Goal: Task Accomplishment & Management: Use online tool/utility

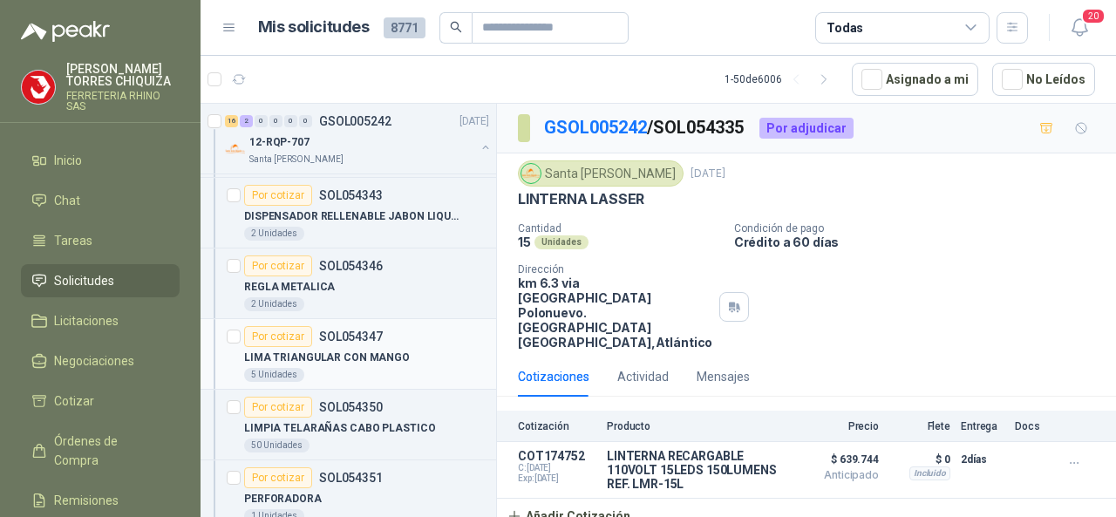
scroll to position [1308, 0]
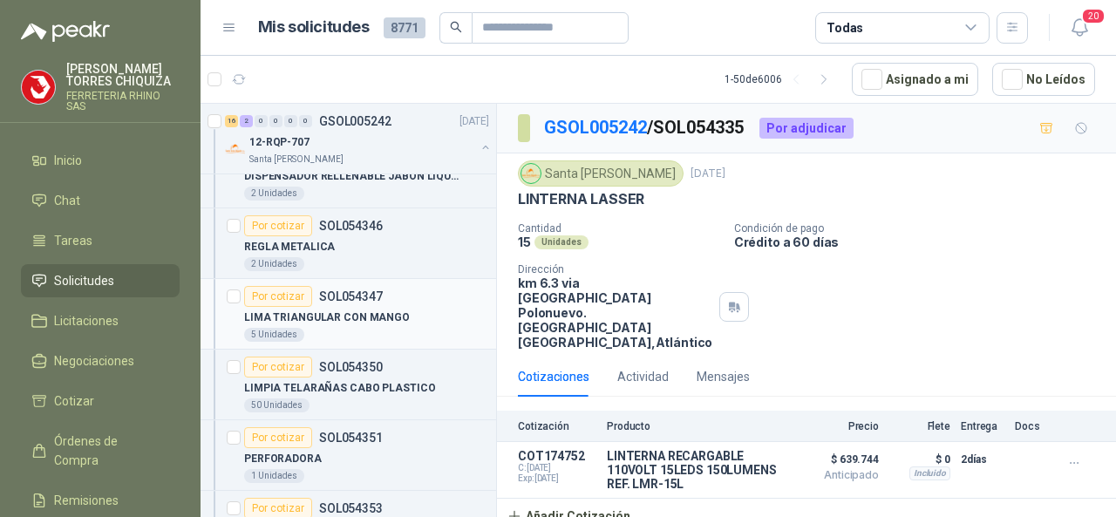
click at [359, 290] on p "SOL054347" at bounding box center [351, 296] width 64 height 12
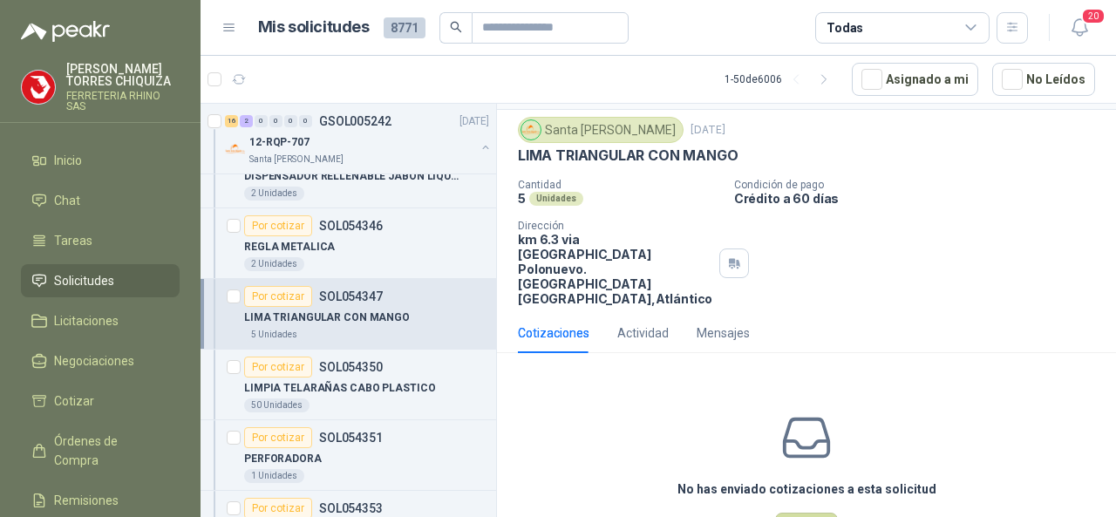
scroll to position [78, 0]
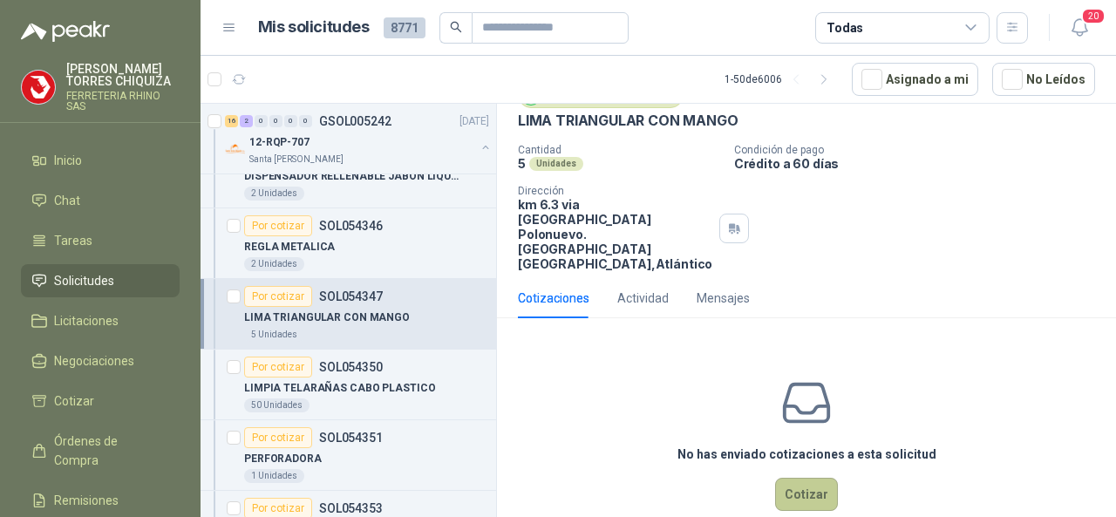
click at [785, 478] on button "Cotizar" at bounding box center [806, 494] width 63 height 33
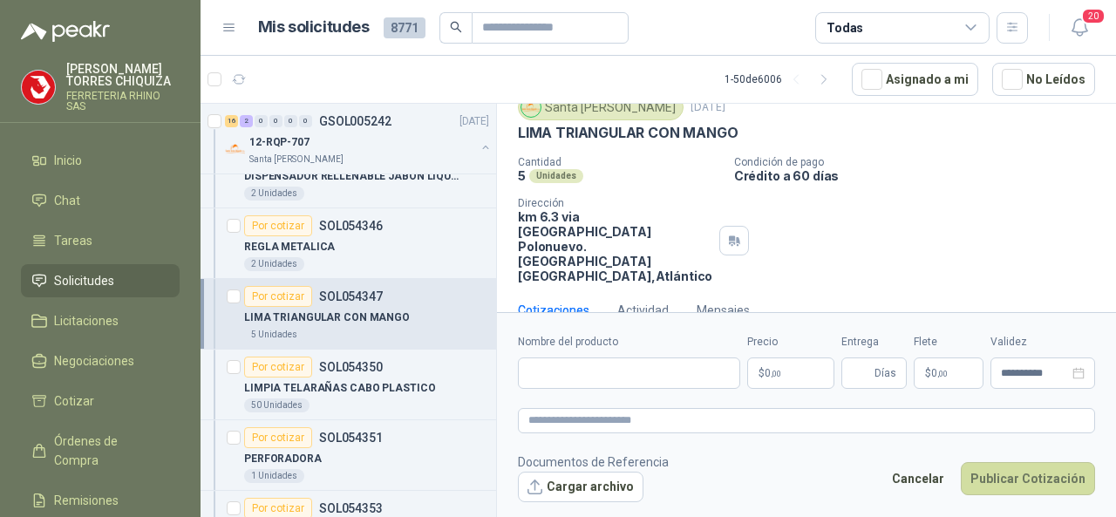
scroll to position [66, 0]
drag, startPoint x: 586, startPoint y: 353, endPoint x: 585, endPoint y: 367, distance: 14.0
click at [586, 354] on div "Nombre del producto" at bounding box center [629, 361] width 222 height 55
click at [585, 375] on input "Nombre del producto" at bounding box center [629, 372] width 222 height 31
paste input "**********"
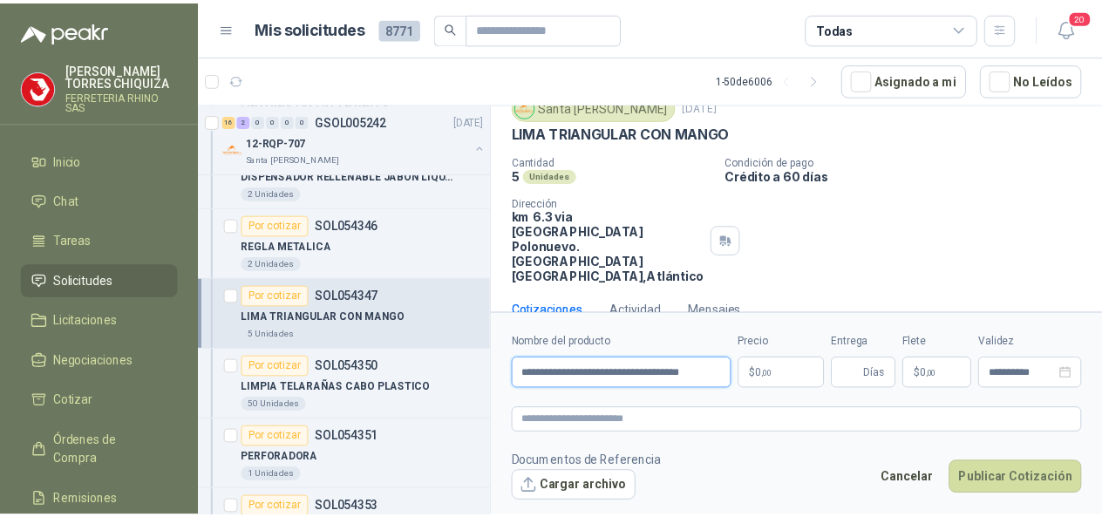
scroll to position [0, 7]
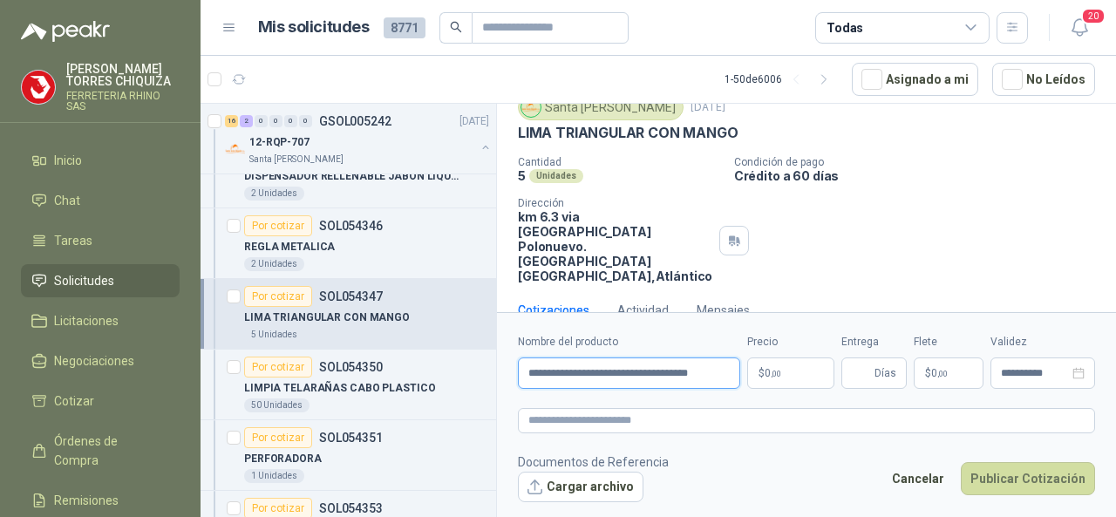
type input "**********"
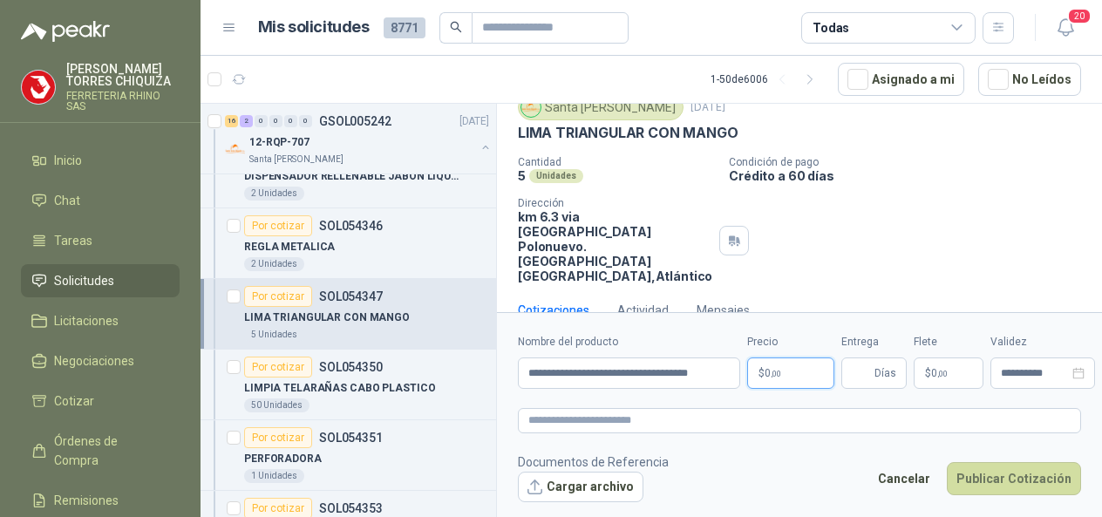
click at [802, 374] on body "[PERSON_NAME] FERRETERIA RHINO SAS Inicio Chat Tareas Solicitudes Licitaciones …" at bounding box center [551, 258] width 1102 height 517
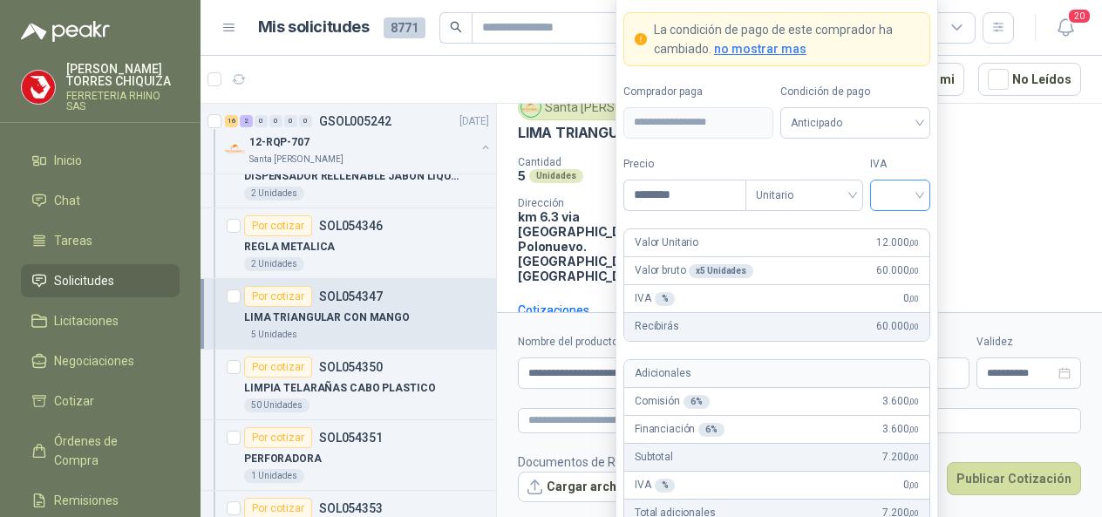
type input "********"
click at [917, 191] on input "search" at bounding box center [899, 193] width 39 height 26
click at [886, 238] on div "19%" at bounding box center [900, 233] width 32 height 19
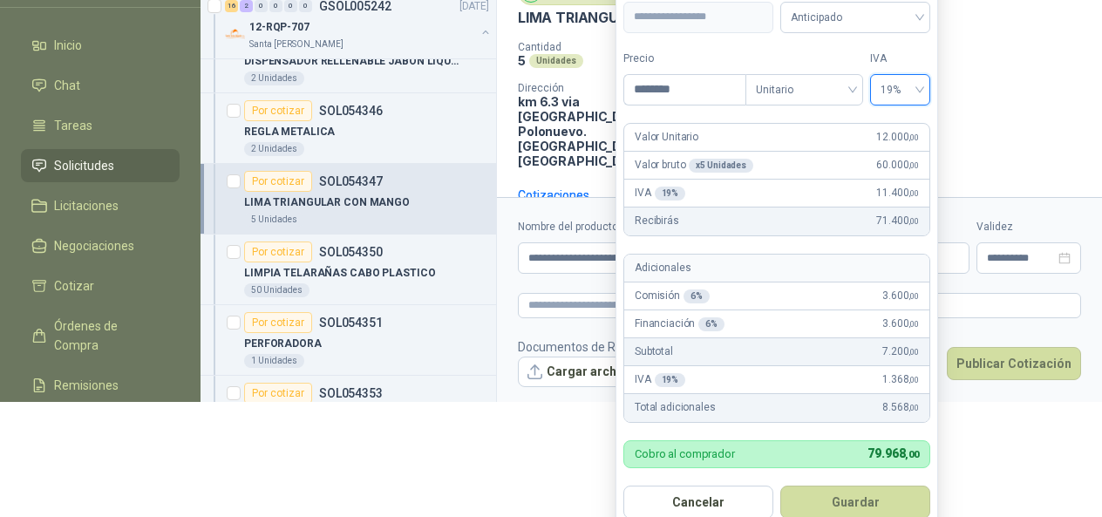
scroll to position [131, 0]
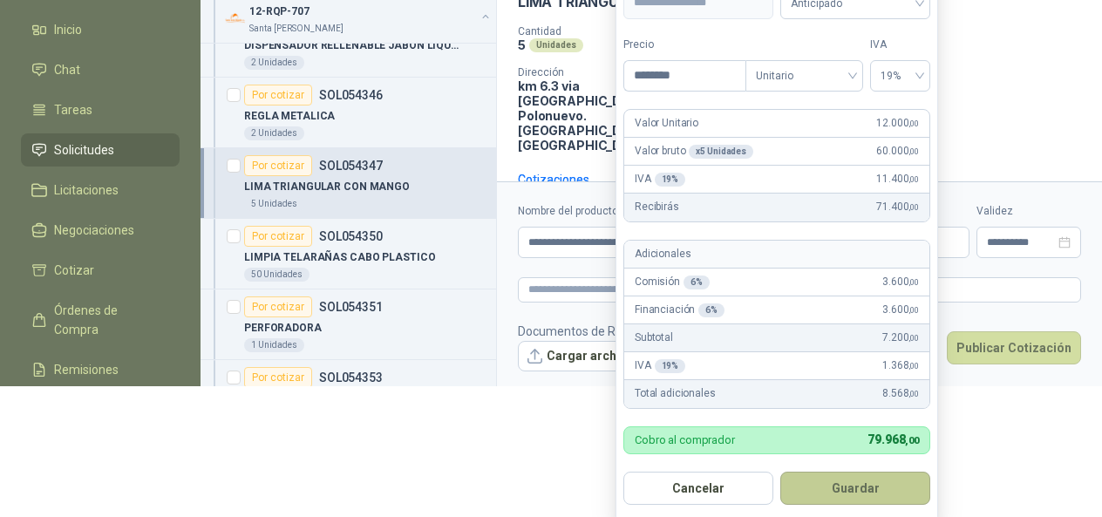
click at [854, 493] on button "Guardar" at bounding box center [855, 488] width 150 height 33
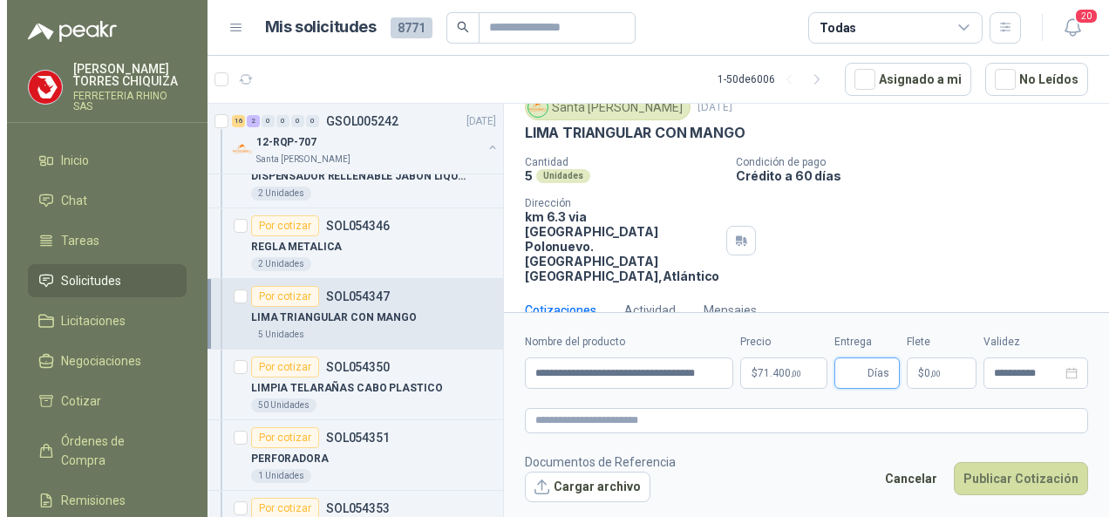
scroll to position [0, 0]
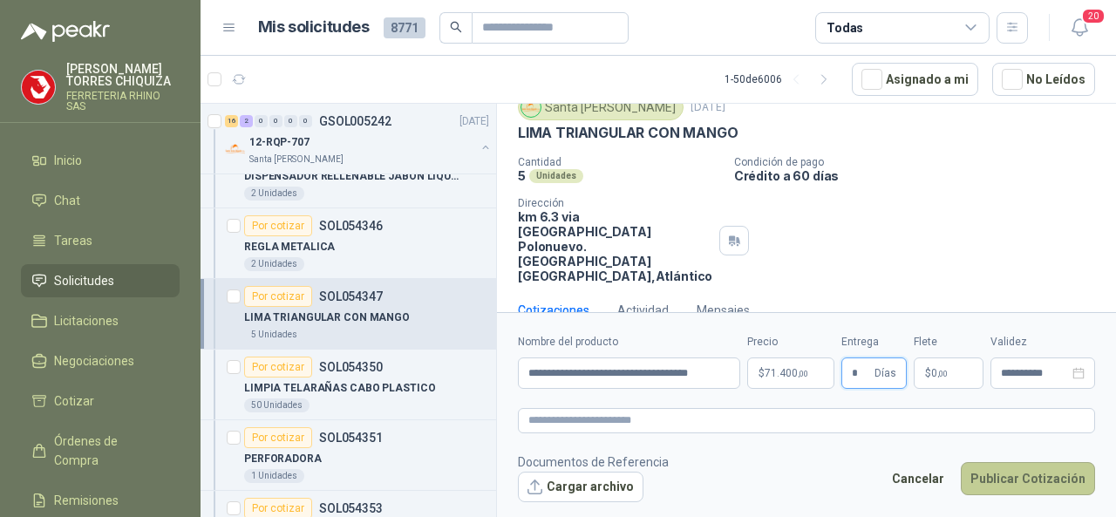
type input "*"
click at [982, 480] on button "Publicar Cotización" at bounding box center [1028, 478] width 134 height 33
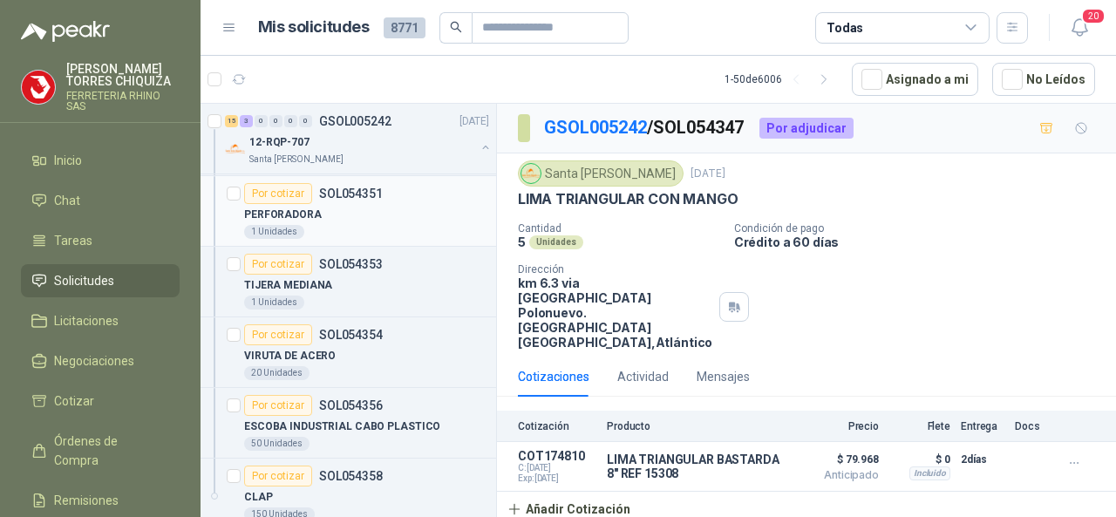
scroll to position [1569, 0]
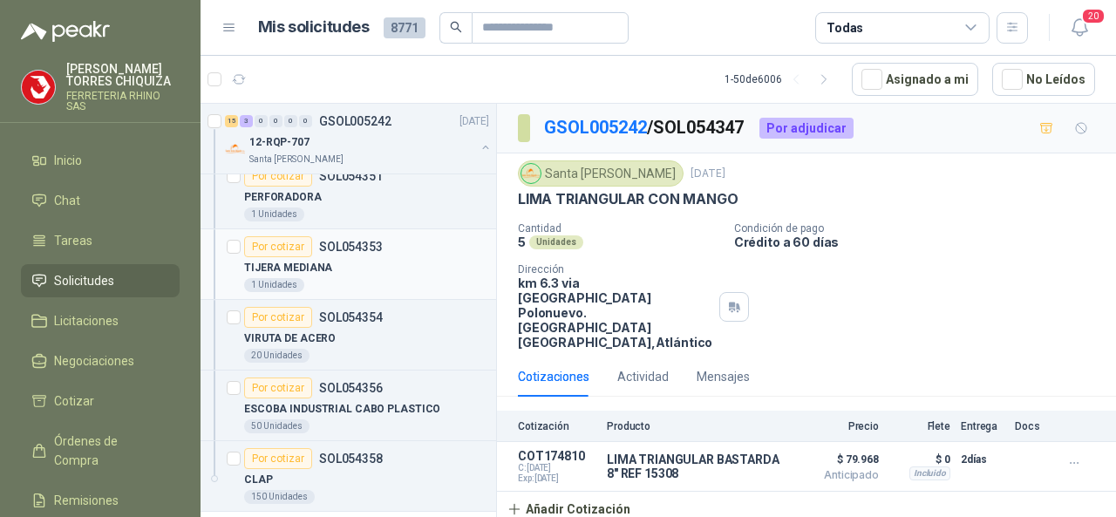
click at [352, 241] on p "SOL054353" at bounding box center [351, 247] width 64 height 12
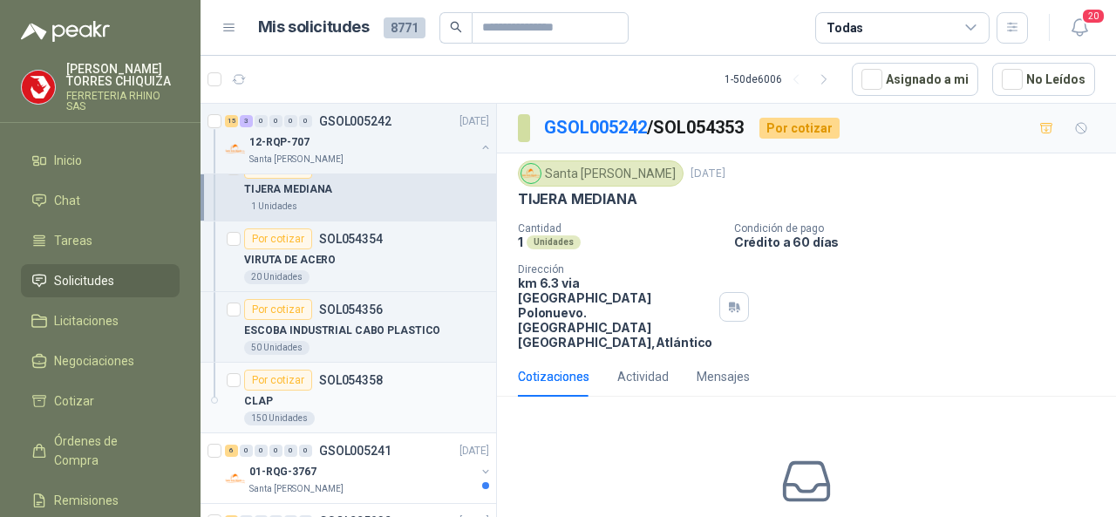
scroll to position [1743, 0]
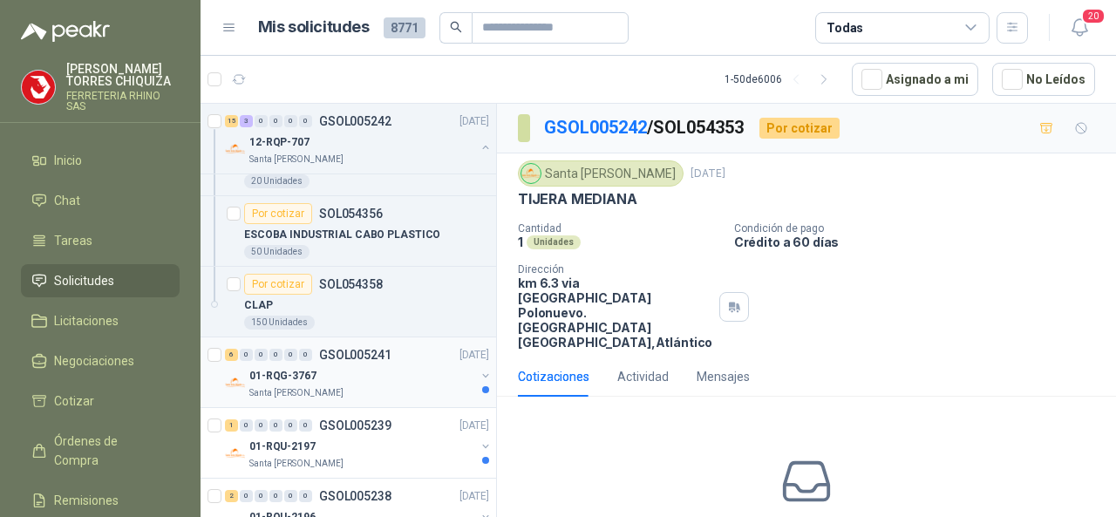
click at [358, 349] on p "GSOL005241" at bounding box center [355, 355] width 72 height 12
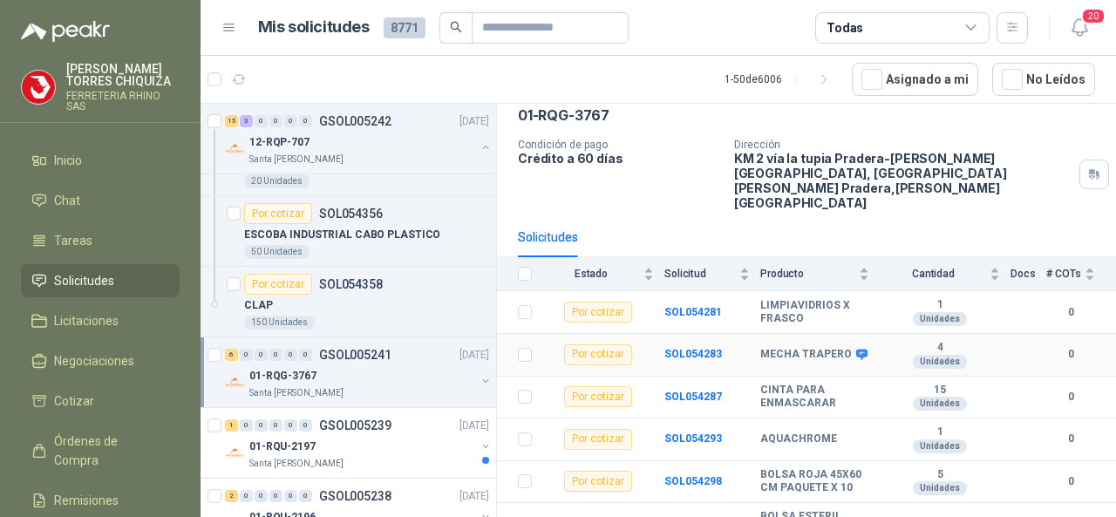
scroll to position [91, 0]
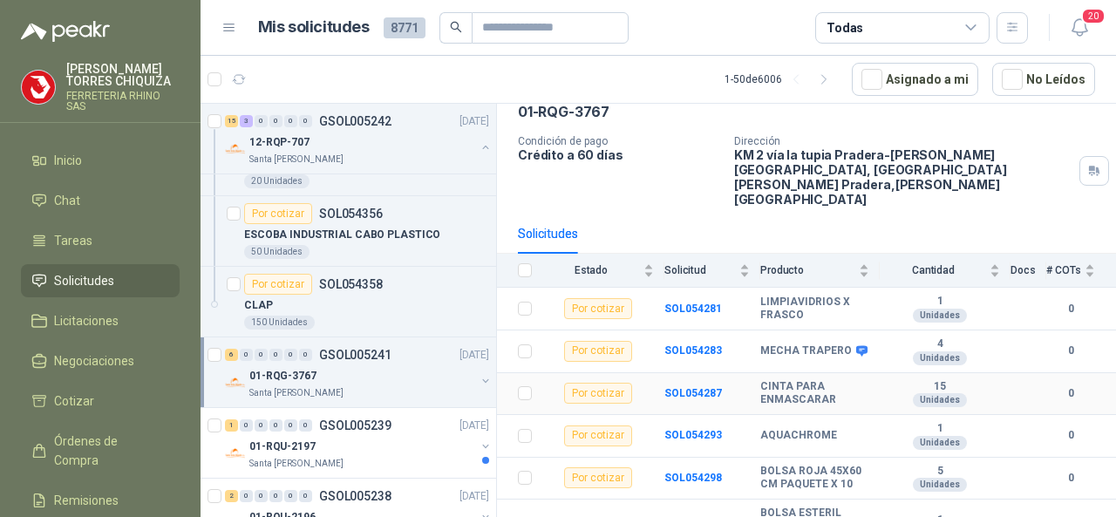
click at [583, 383] on div "Por cotizar" at bounding box center [598, 393] width 68 height 21
click at [698, 387] on b "SOL054287" at bounding box center [693, 393] width 58 height 12
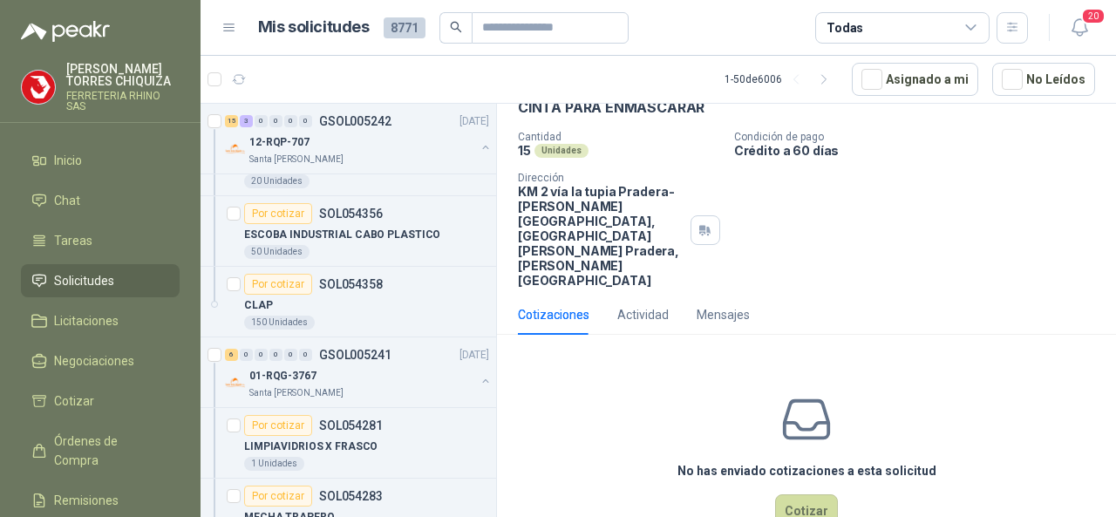
scroll to position [93, 0]
click at [785, 493] on button "Cotizar" at bounding box center [806, 509] width 63 height 33
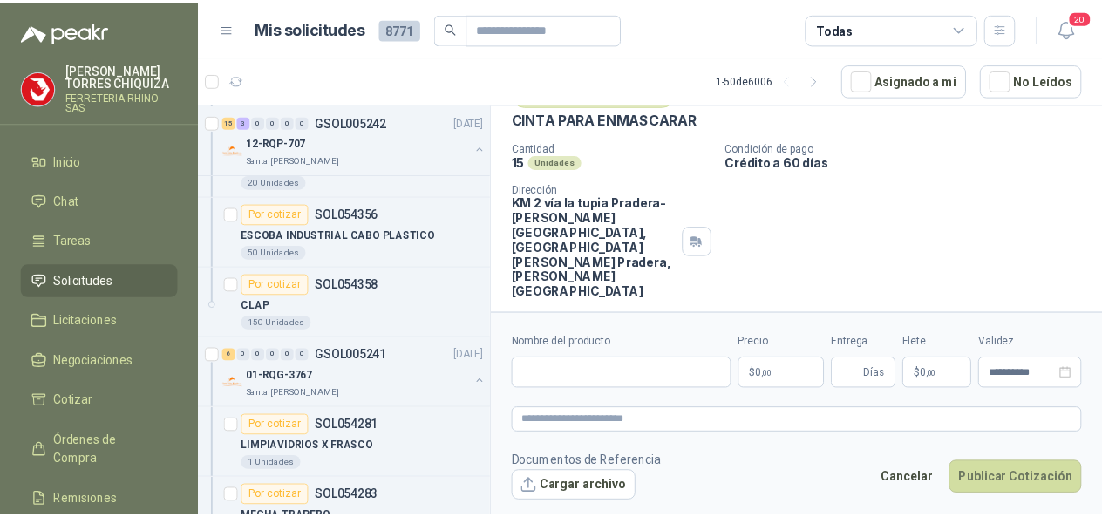
scroll to position [81, 0]
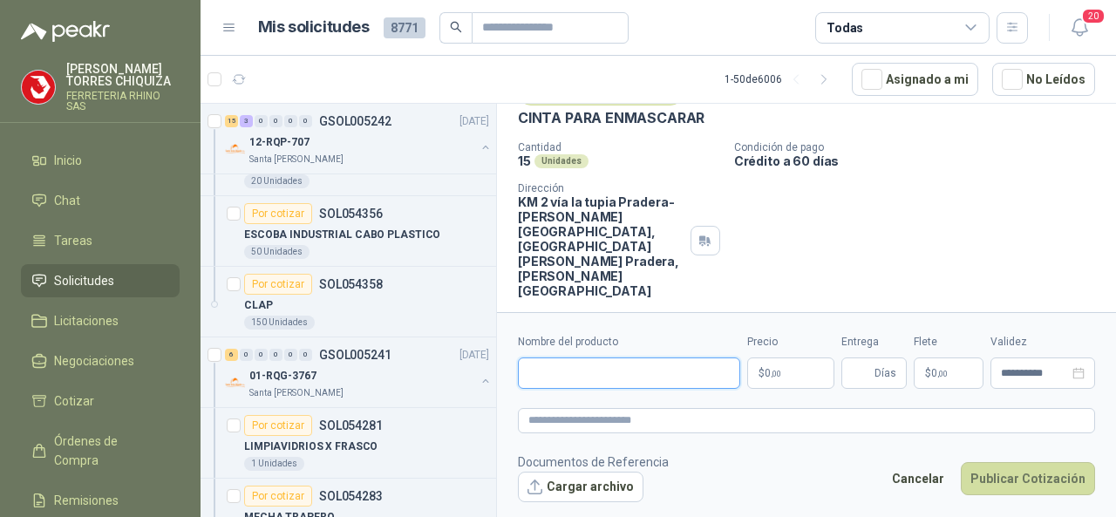
click at [579, 377] on input "Nombre del producto" at bounding box center [629, 372] width 222 height 31
paste input "**********"
type input "**********"
click at [792, 374] on body "[PERSON_NAME] FERRETERIA RHINO SAS Inicio Chat Tareas Solicitudes Licitaciones …" at bounding box center [558, 258] width 1116 height 517
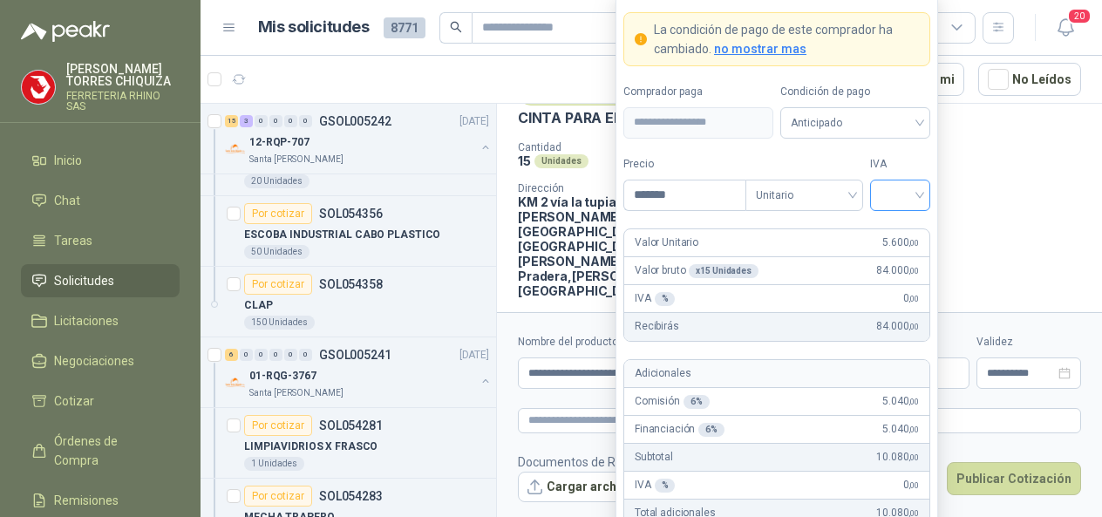
type input "*******"
click at [919, 200] on input "search" at bounding box center [899, 193] width 39 height 26
click at [897, 233] on div "19%" at bounding box center [900, 233] width 32 height 19
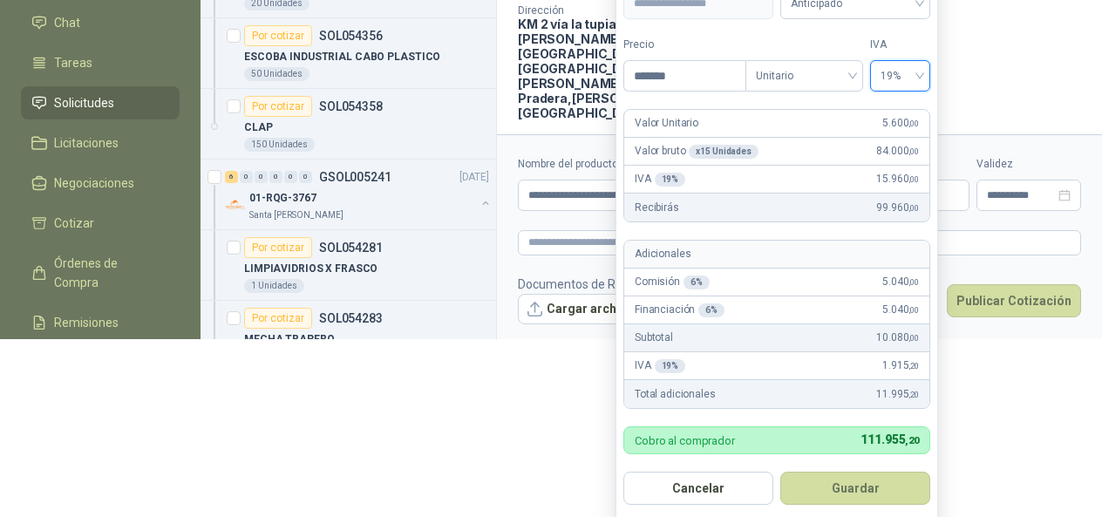
scroll to position [216, 0]
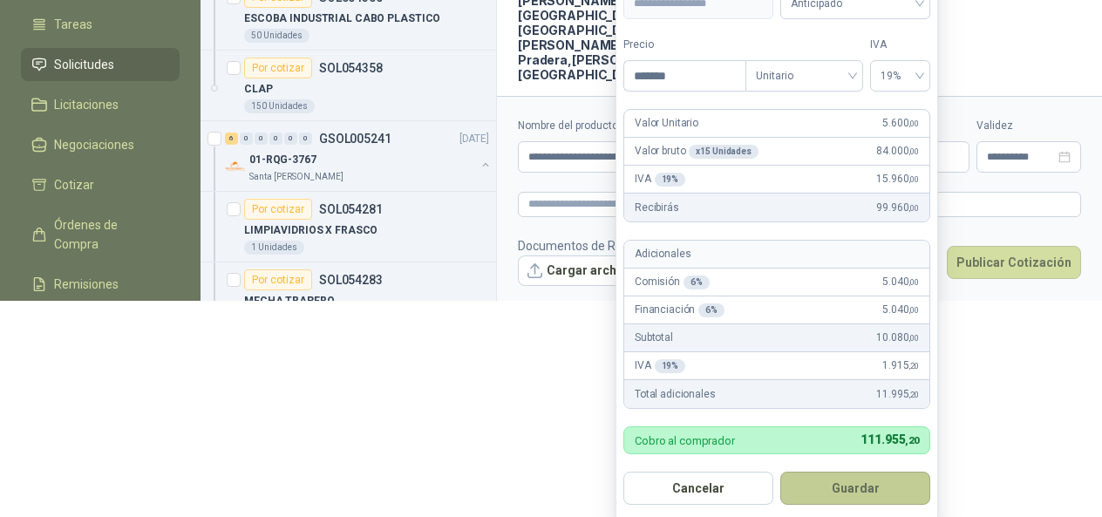
click at [852, 487] on button "Guardar" at bounding box center [855, 488] width 150 height 33
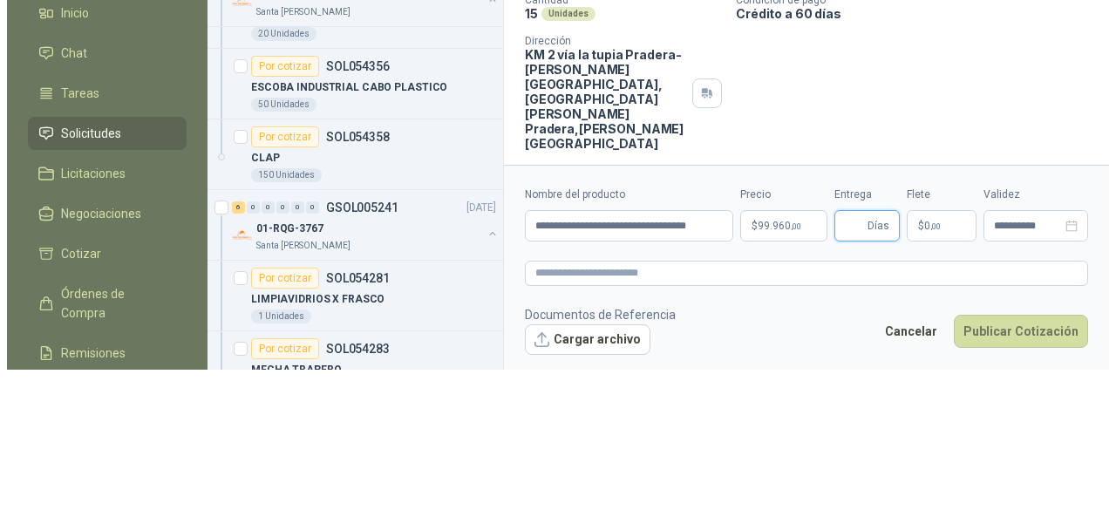
scroll to position [0, 0]
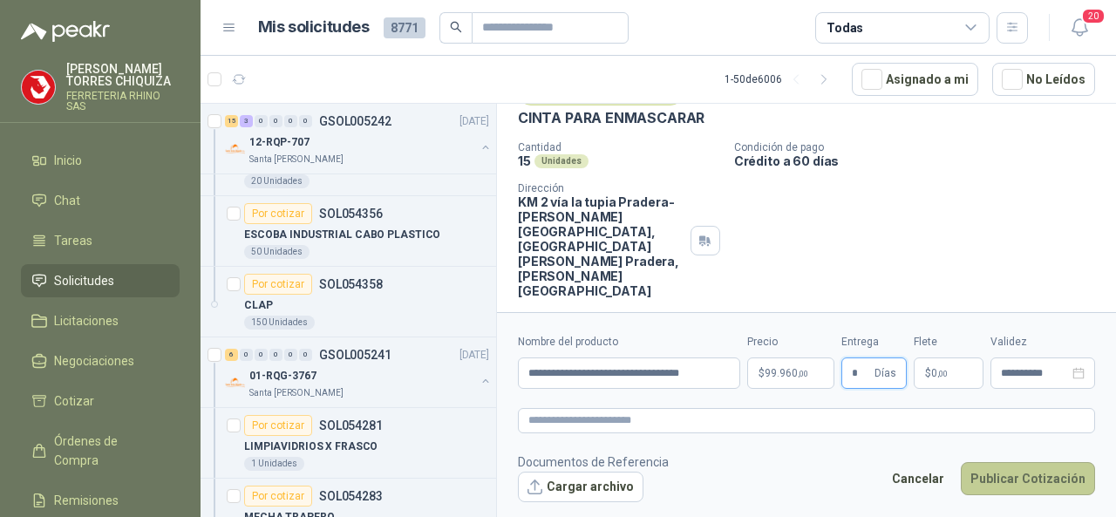
type input "*"
click at [1021, 475] on button "Publicar Cotización" at bounding box center [1028, 478] width 134 height 33
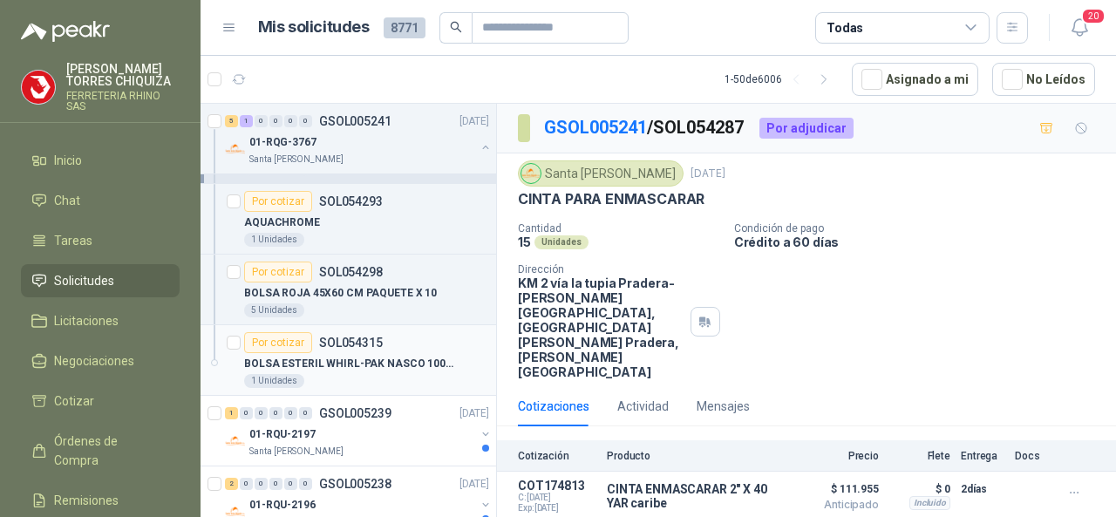
scroll to position [2267, 0]
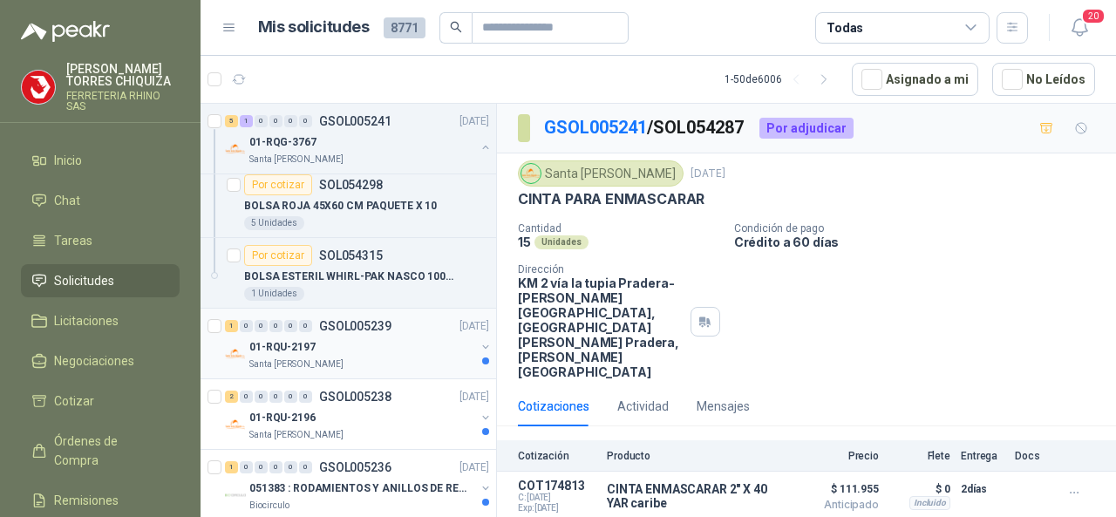
click at [349, 320] on p "GSOL005239" at bounding box center [355, 326] width 72 height 12
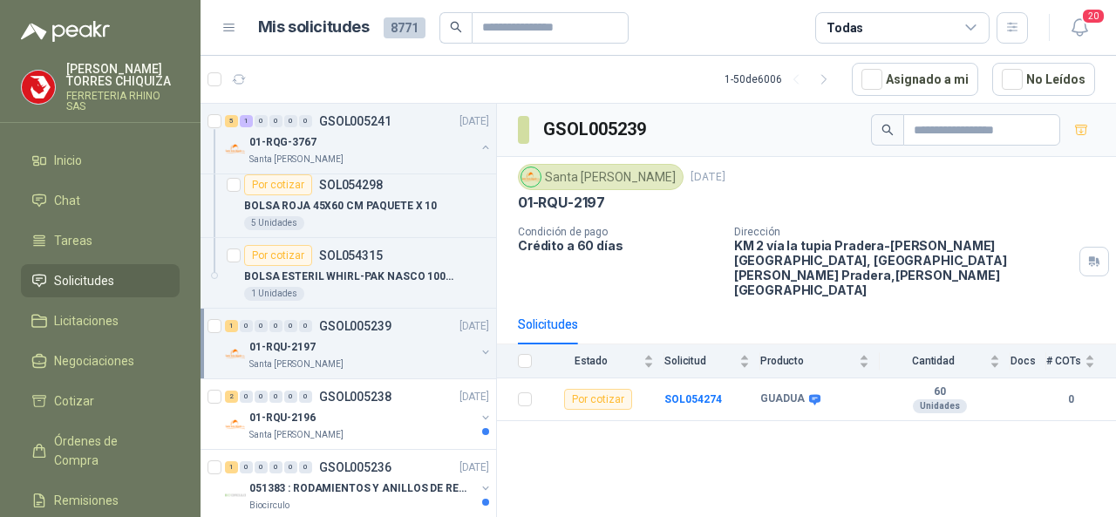
scroll to position [2354, 0]
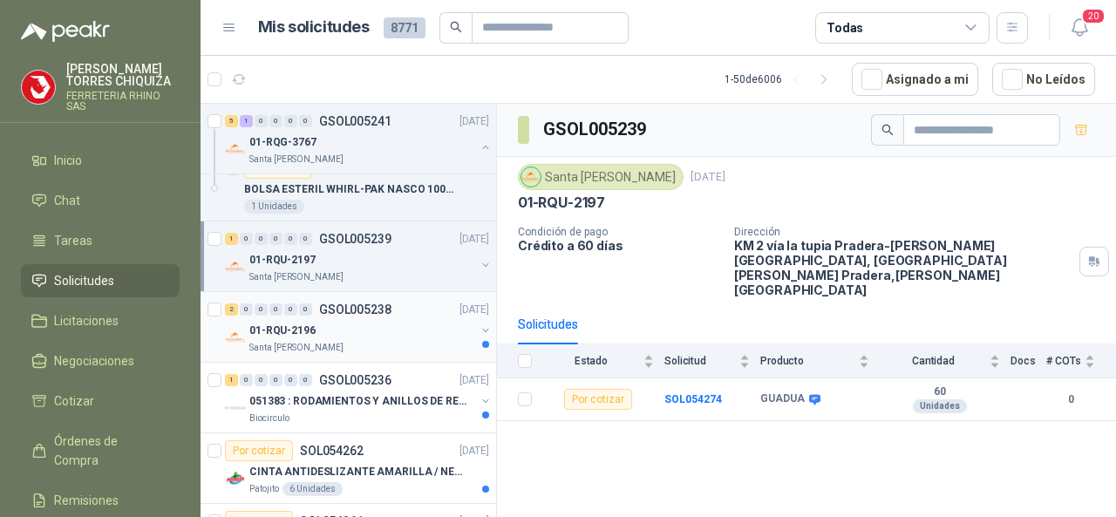
click at [363, 303] on p "GSOL005238" at bounding box center [355, 309] width 72 height 12
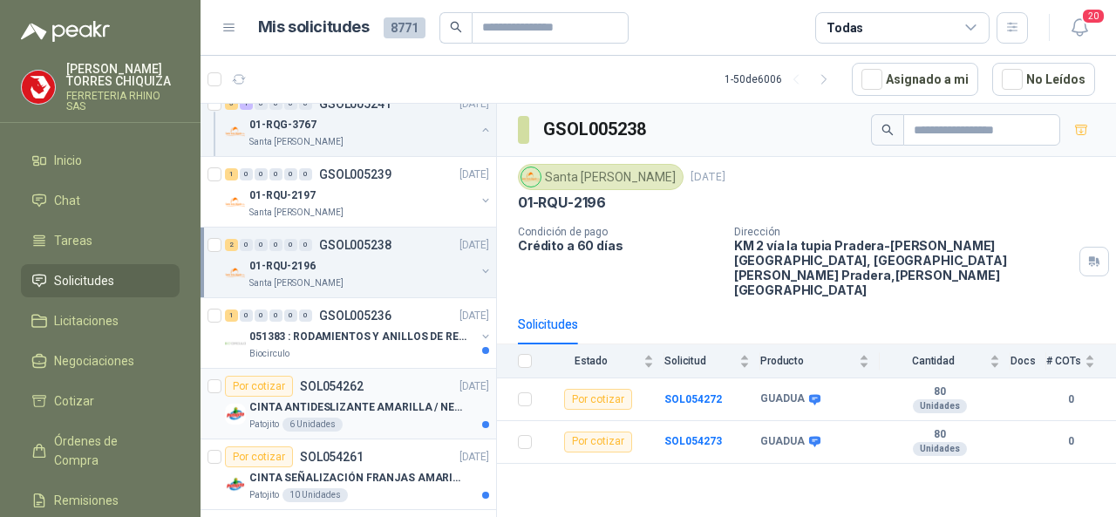
scroll to position [2441, 0]
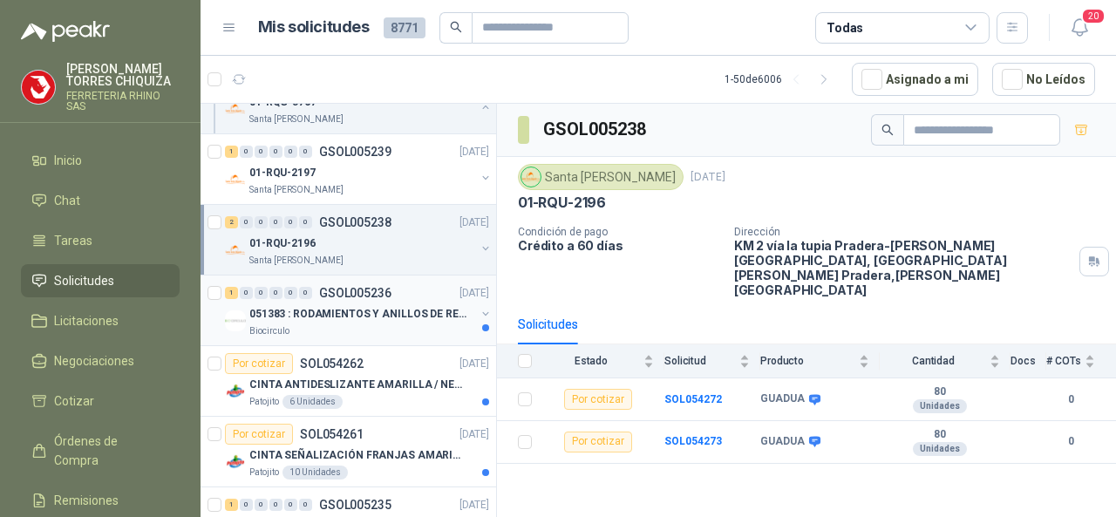
click at [358, 287] on p "GSOL005236" at bounding box center [355, 293] width 72 height 12
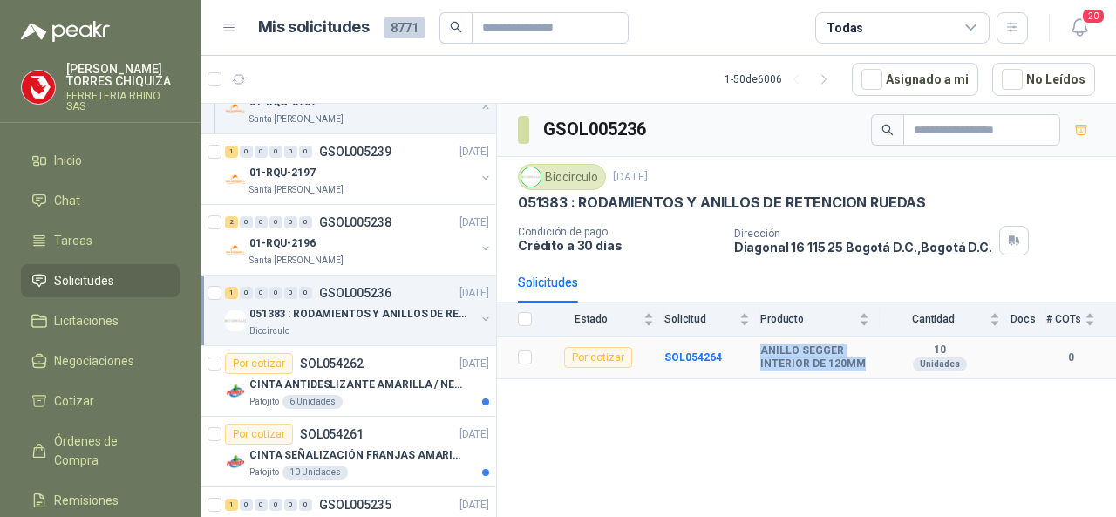
drag, startPoint x: 756, startPoint y: 346, endPoint x: 793, endPoint y: 376, distance: 47.8
click at [873, 367] on tr "Por cotizar SOL054264 ANILLO SEGGER INTERIOR DE 120MM 10 Unidades 0" at bounding box center [806, 357] width 619 height 43
click at [315, 357] on p "SOL054262" at bounding box center [332, 363] width 64 height 12
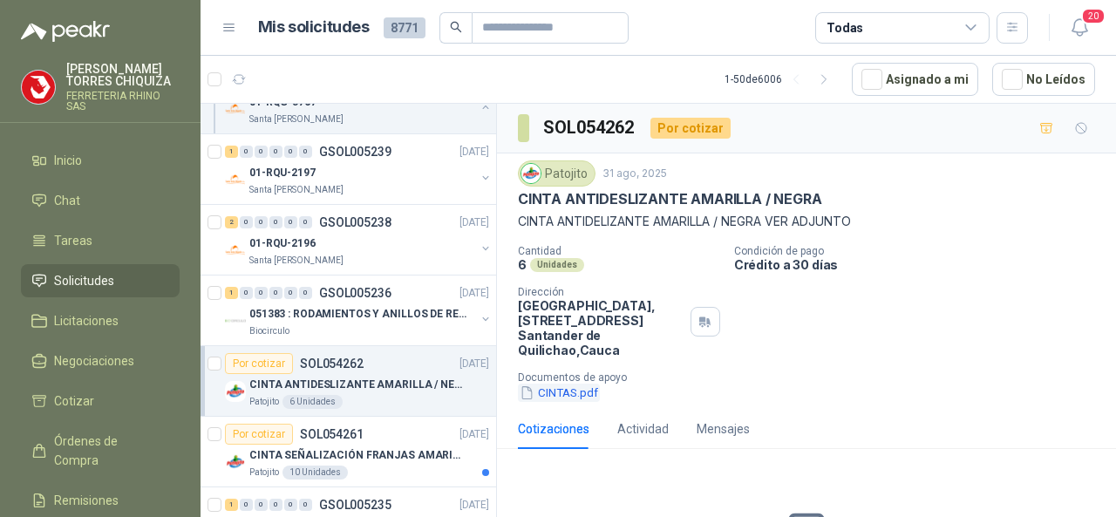
click at [572, 390] on button "CINTAS.pdf" at bounding box center [559, 393] width 82 height 18
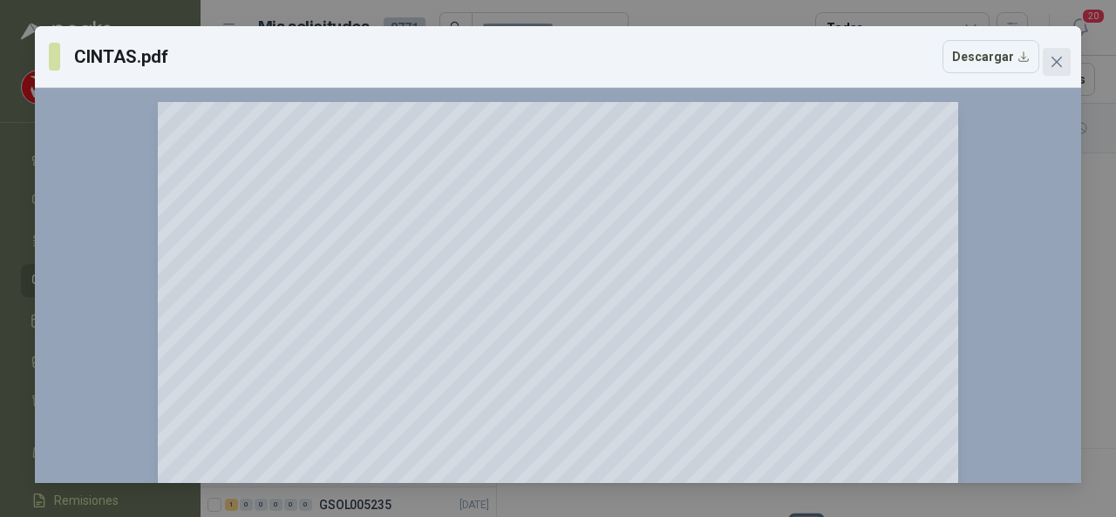
click at [1051, 67] on icon "close" at bounding box center [1057, 62] width 14 height 14
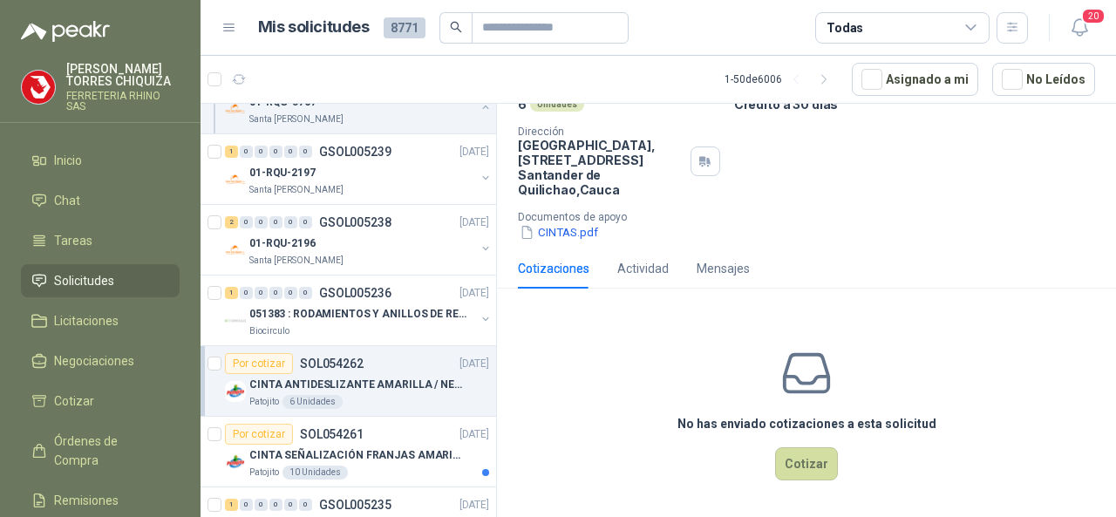
scroll to position [160, 0]
click at [781, 456] on button "Cotizar" at bounding box center [806, 463] width 63 height 33
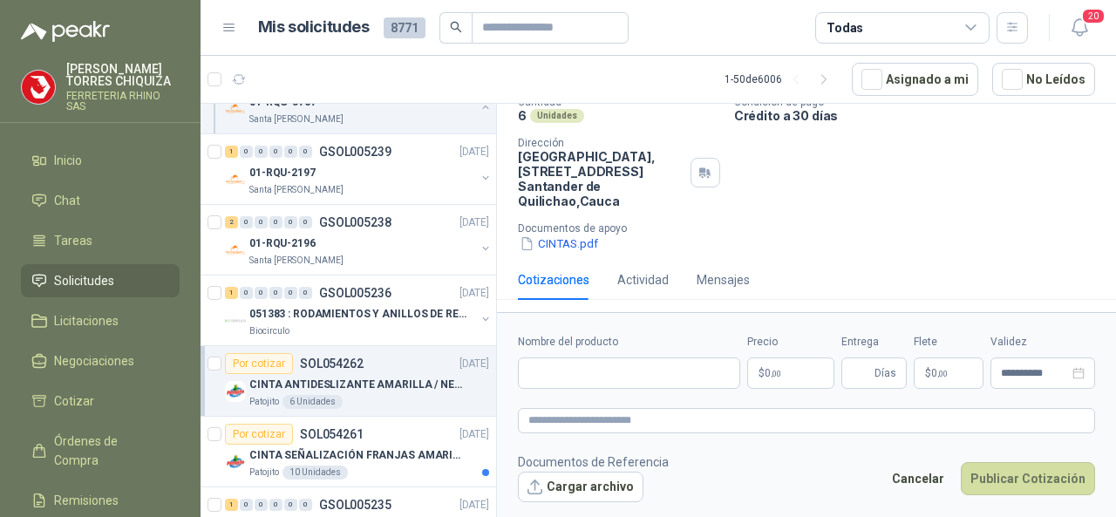
scroll to position [148, 0]
click at [554, 370] on input "Nombre del producto" at bounding box center [629, 372] width 222 height 31
drag, startPoint x: 917, startPoint y: 154, endPoint x: 821, endPoint y: 160, distance: 96.0
click at [884, 158] on div "Cantidad 6 Unidades Condición de pago Crédito a 30 días Dirección Parque Indust…" at bounding box center [806, 175] width 577 height 157
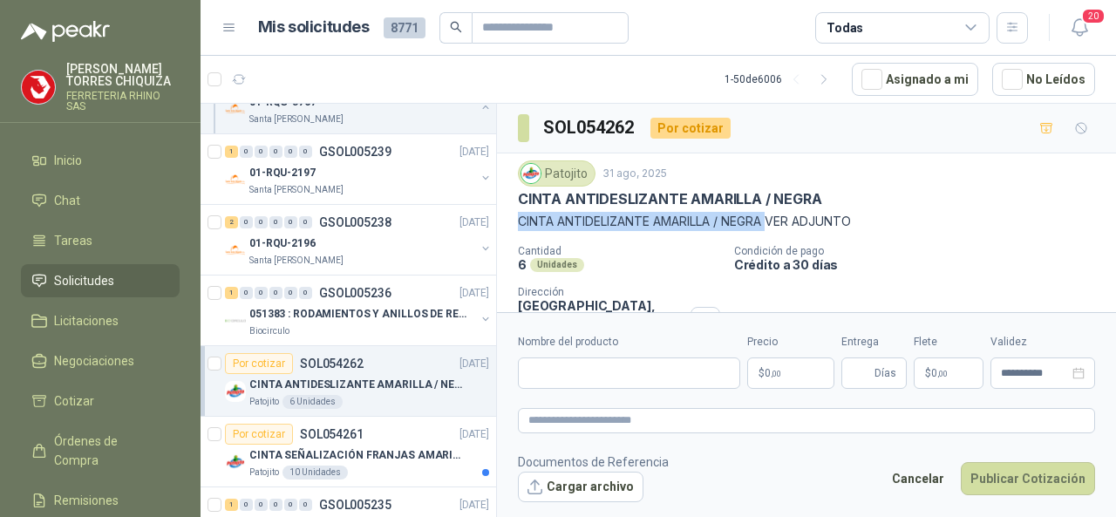
drag, startPoint x: 521, startPoint y: 214, endPoint x: 775, endPoint y: 228, distance: 254.1
click at [775, 228] on p "CINTA ANTIDELIZANTE AMARILLA / NEGRA VER ADJUNTO" at bounding box center [806, 221] width 577 height 19
copy p "CINTA ANTIDELIZANTE AMARILLA / NEGRA"
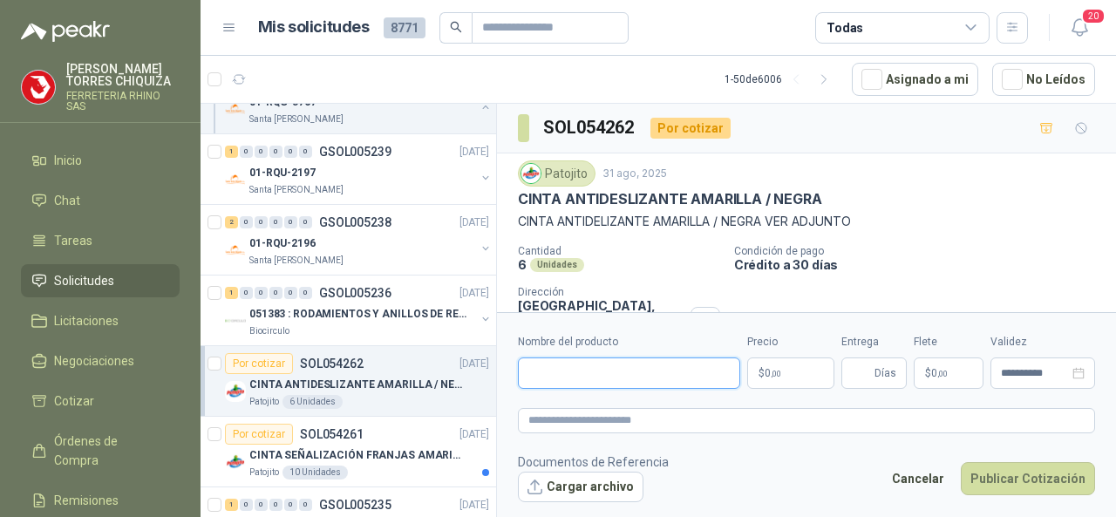
click at [546, 366] on input "Nombre del producto" at bounding box center [629, 372] width 222 height 31
paste input "**********"
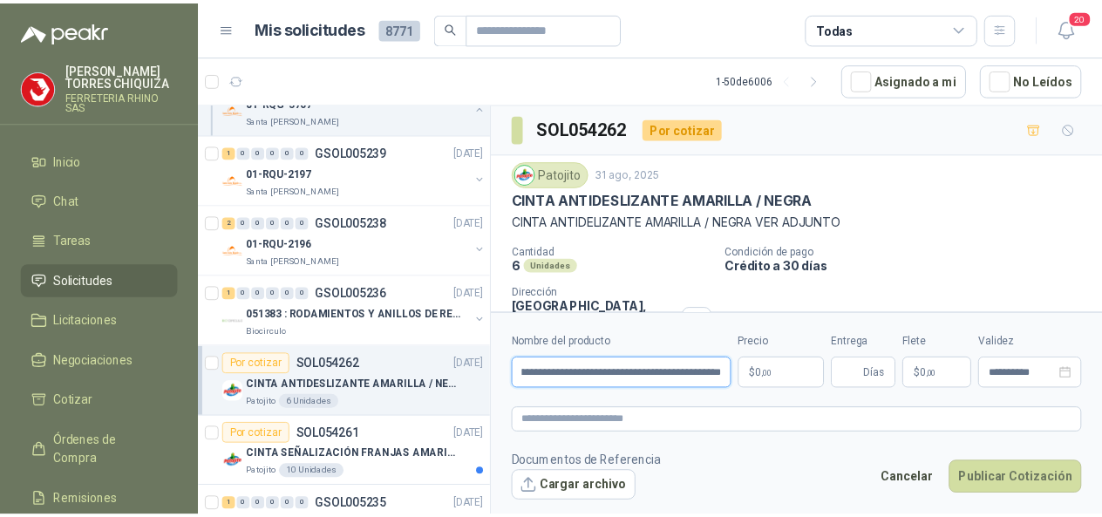
scroll to position [0, 133]
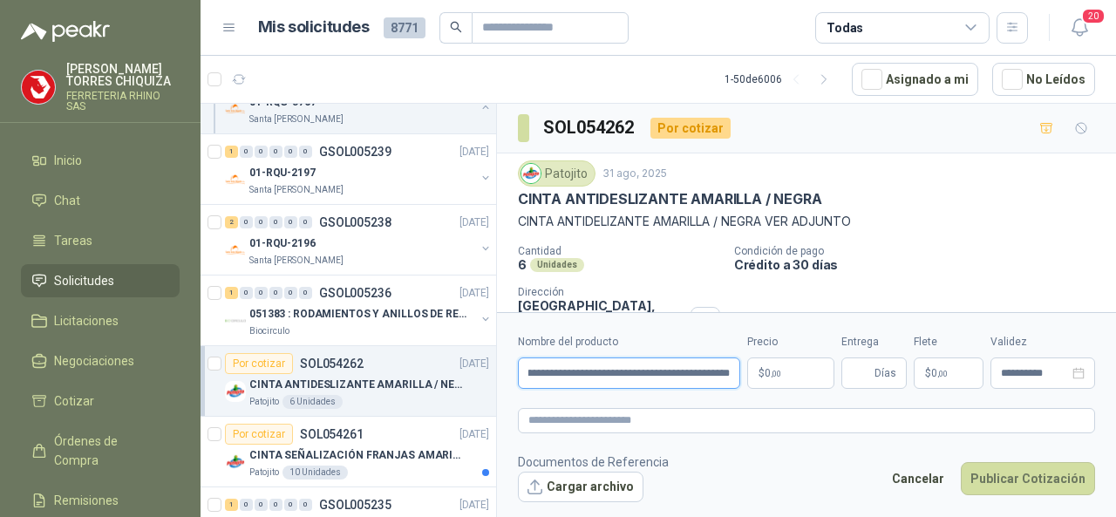
type input "**********"
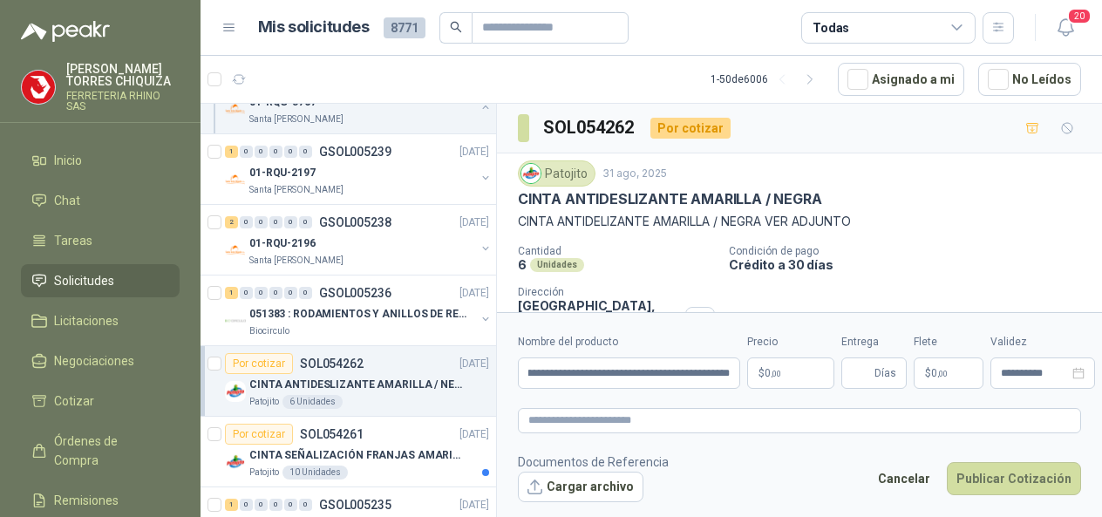
scroll to position [0, 0]
click at [788, 370] on body "[PERSON_NAME] FERRETERIA RHINO SAS Inicio Chat Tareas Solicitudes Licitaciones …" at bounding box center [551, 258] width 1102 height 517
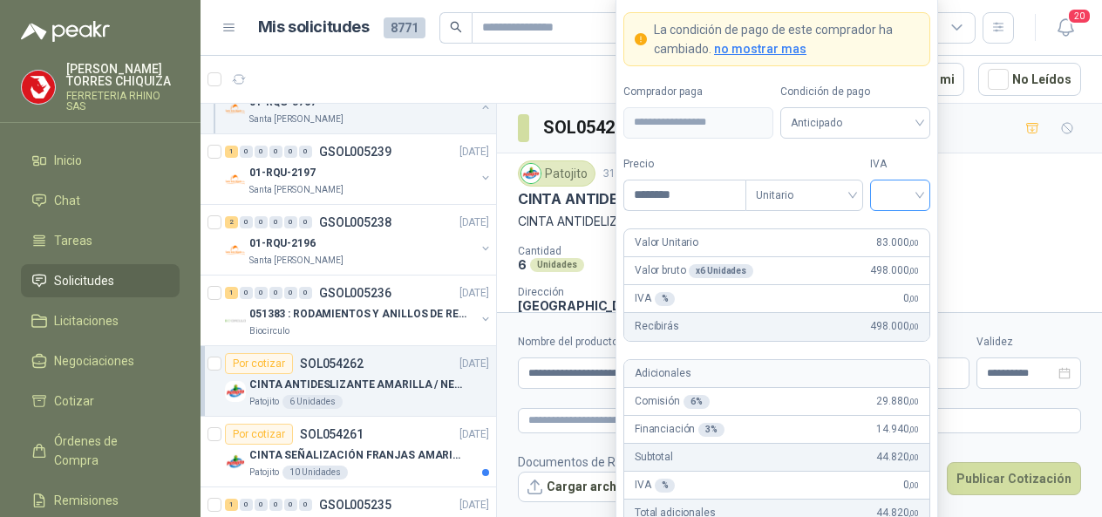
click at [921, 200] on div at bounding box center [900, 195] width 60 height 31
type input "********"
click at [884, 231] on div "19%" at bounding box center [900, 233] width 32 height 19
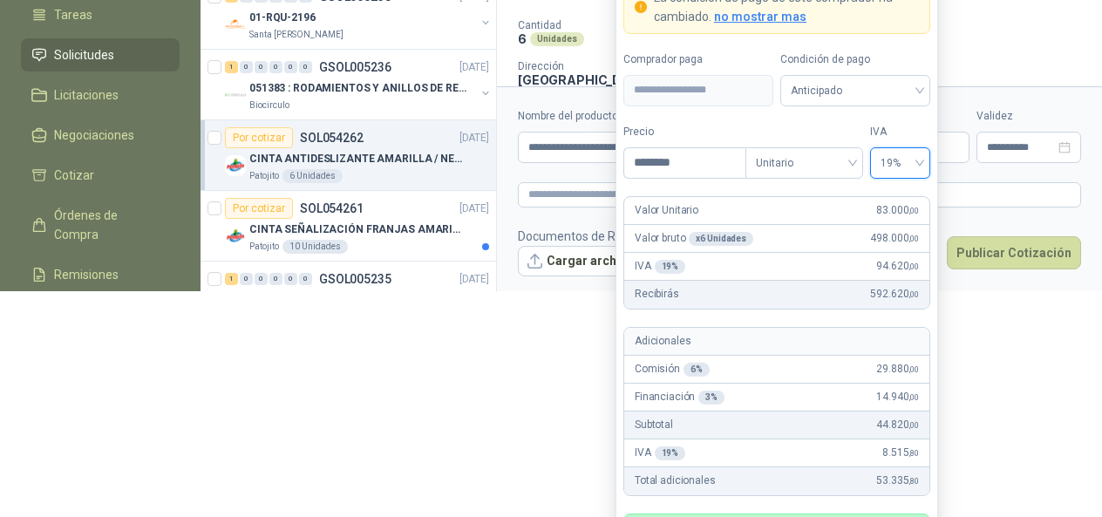
scroll to position [235, 0]
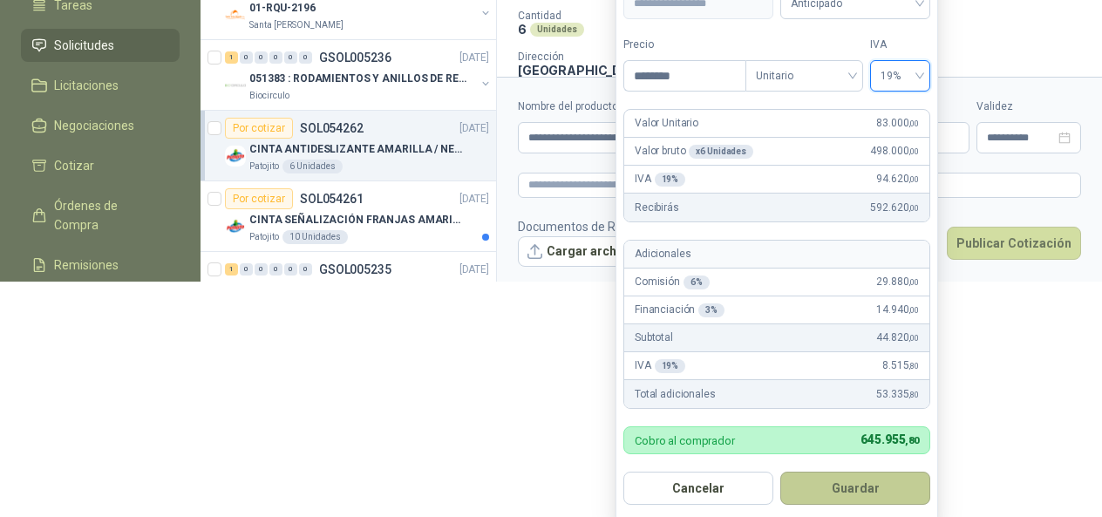
click at [887, 477] on button "Guardar" at bounding box center [855, 488] width 150 height 33
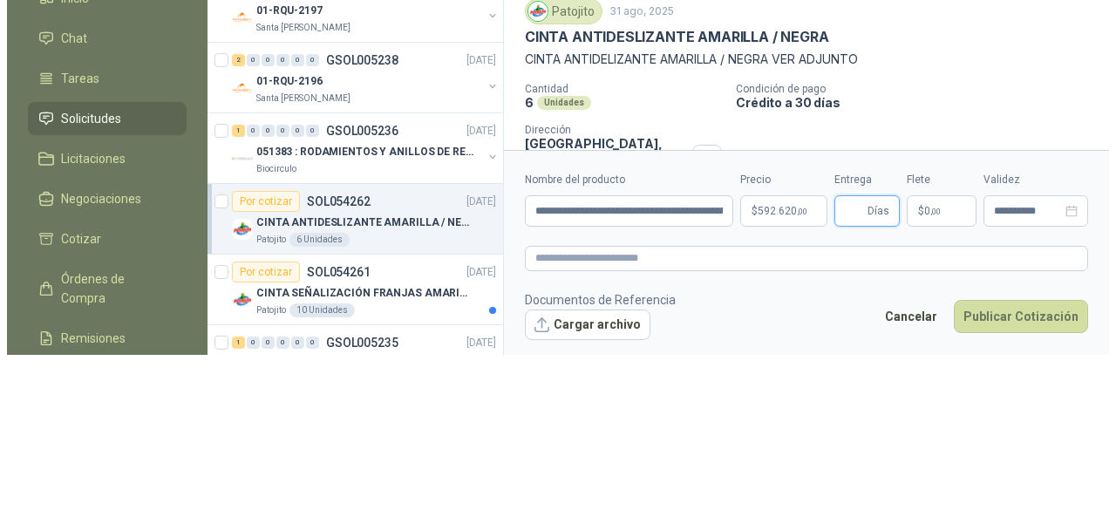
scroll to position [0, 0]
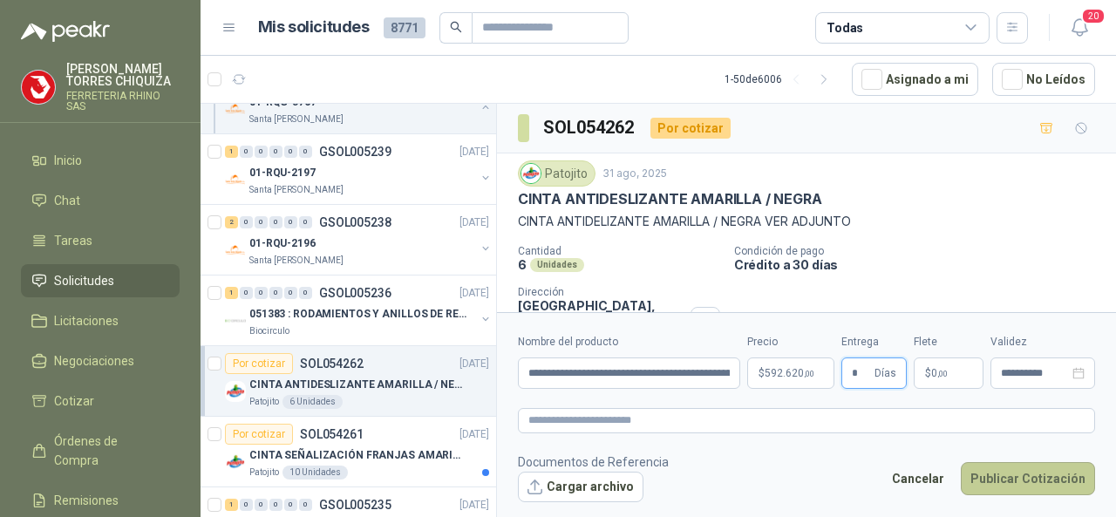
type input "*"
click at [991, 477] on button "Publicar Cotización" at bounding box center [1028, 478] width 134 height 33
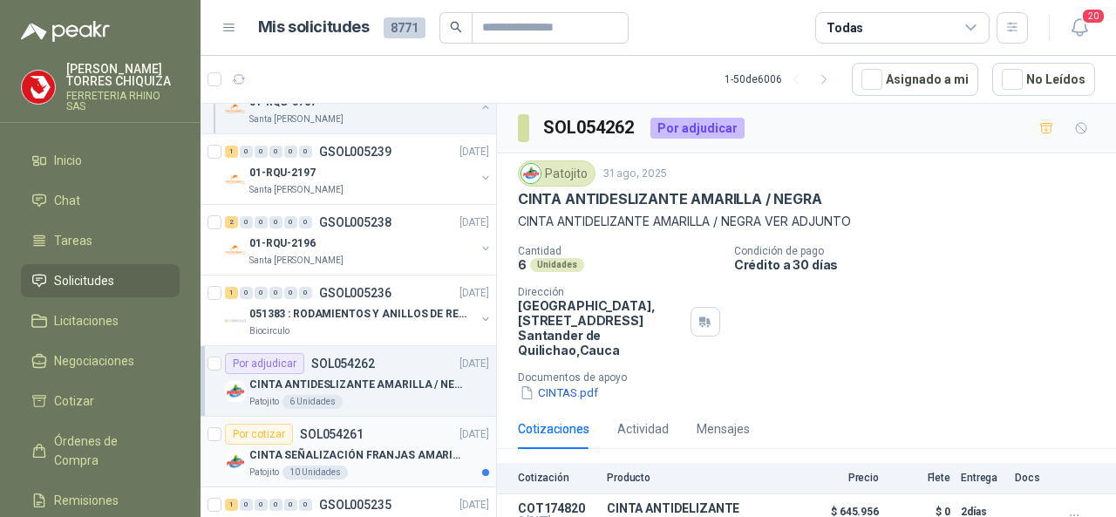
click at [340, 428] on p "SOL054261" at bounding box center [332, 434] width 64 height 12
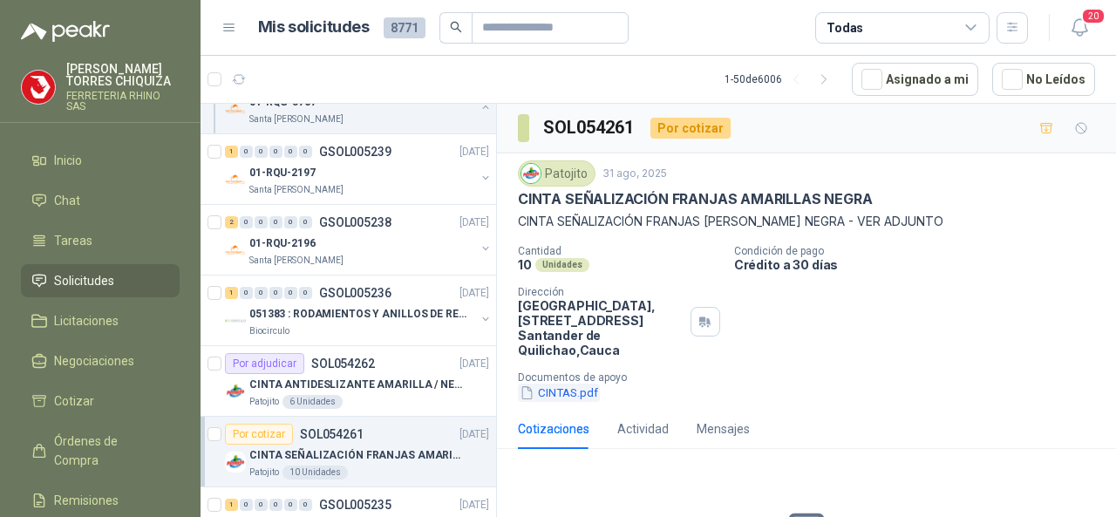
click at [543, 390] on button "CINTAS.pdf" at bounding box center [559, 393] width 82 height 18
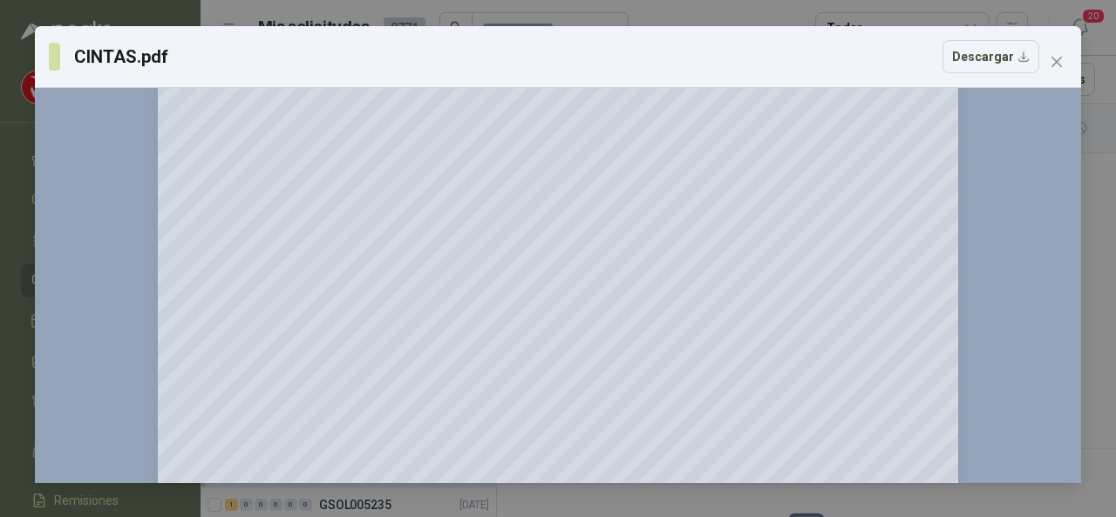
scroll to position [349, 0]
drag, startPoint x: 1051, startPoint y: 65, endPoint x: 983, endPoint y: 51, distance: 69.2
click at [1051, 64] on icon "close" at bounding box center [1057, 62] width 14 height 14
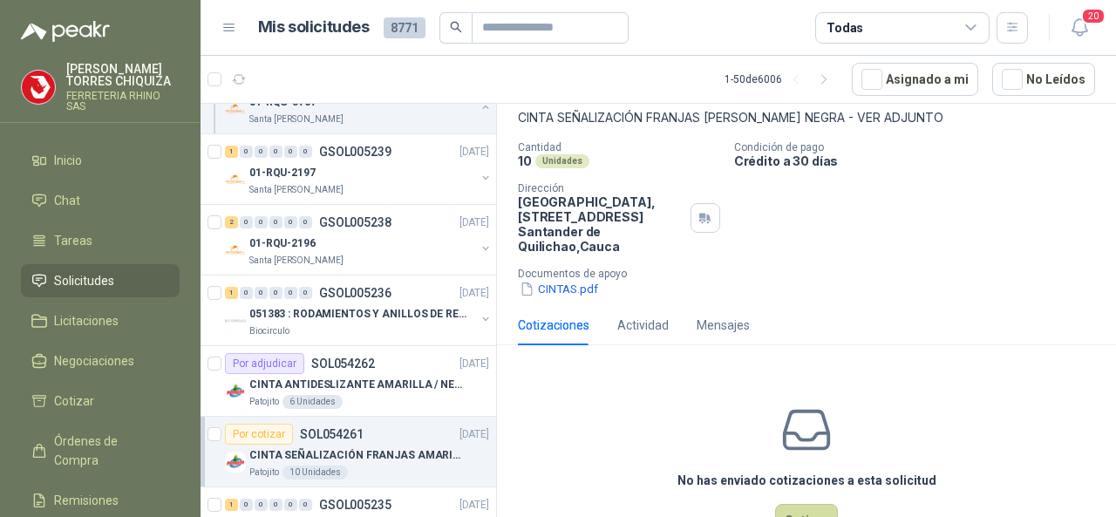
scroll to position [160, 0]
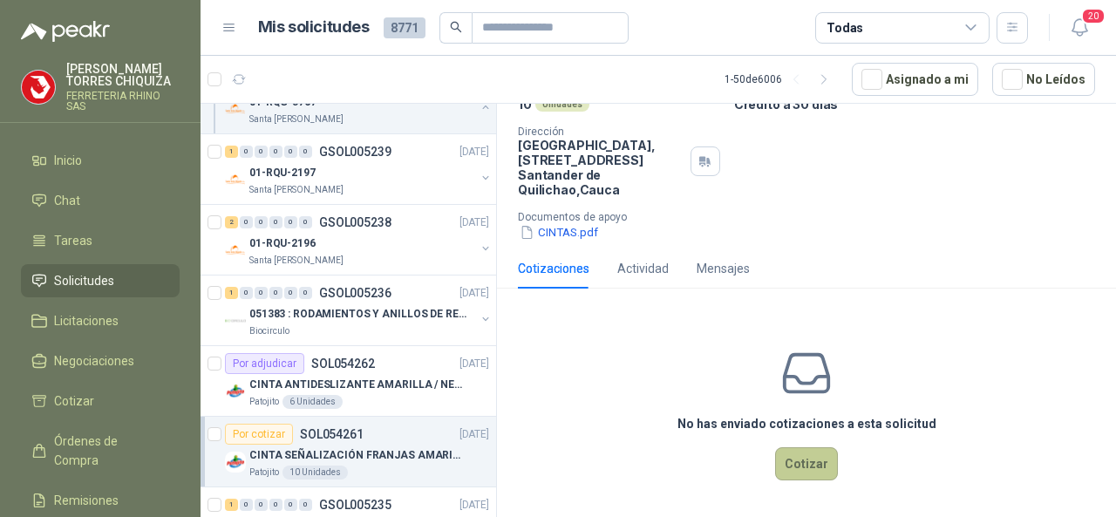
click at [781, 461] on button "Cotizar" at bounding box center [806, 463] width 63 height 33
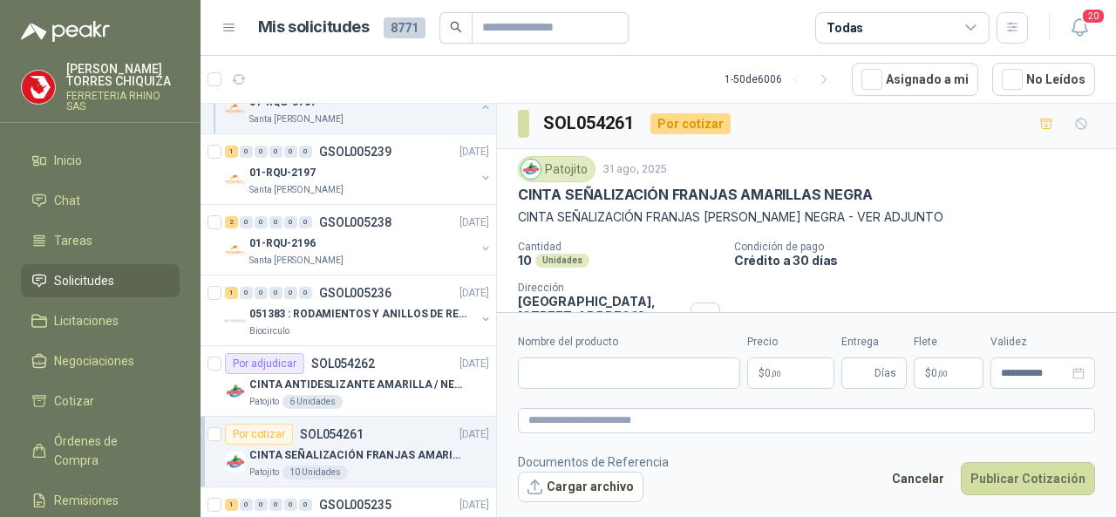
scroll to position [0, 0]
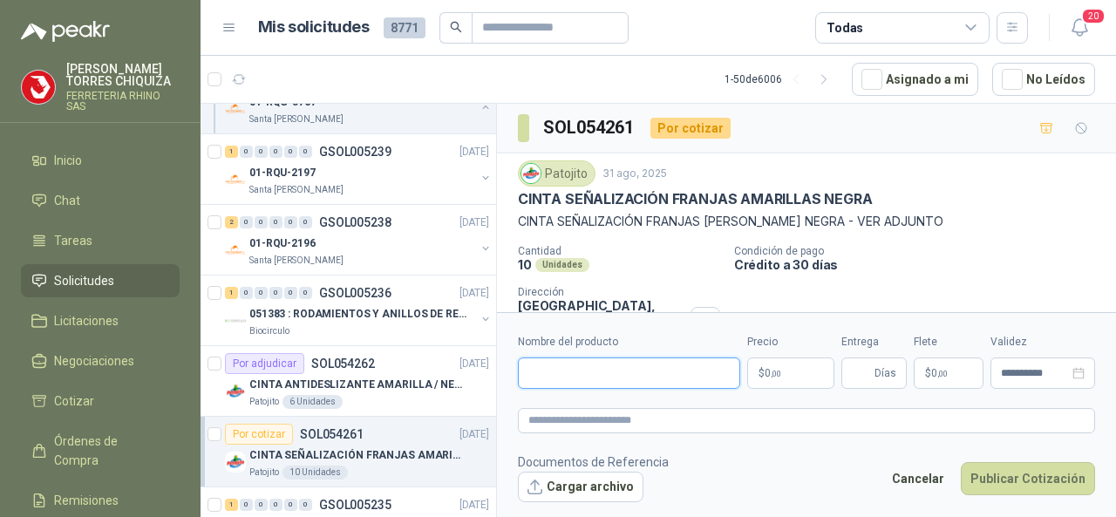
drag, startPoint x: 566, startPoint y: 372, endPoint x: 565, endPoint y: 382, distance: 9.6
click at [565, 382] on input "Nombre del producto" at bounding box center [629, 372] width 222 height 31
type input "*"
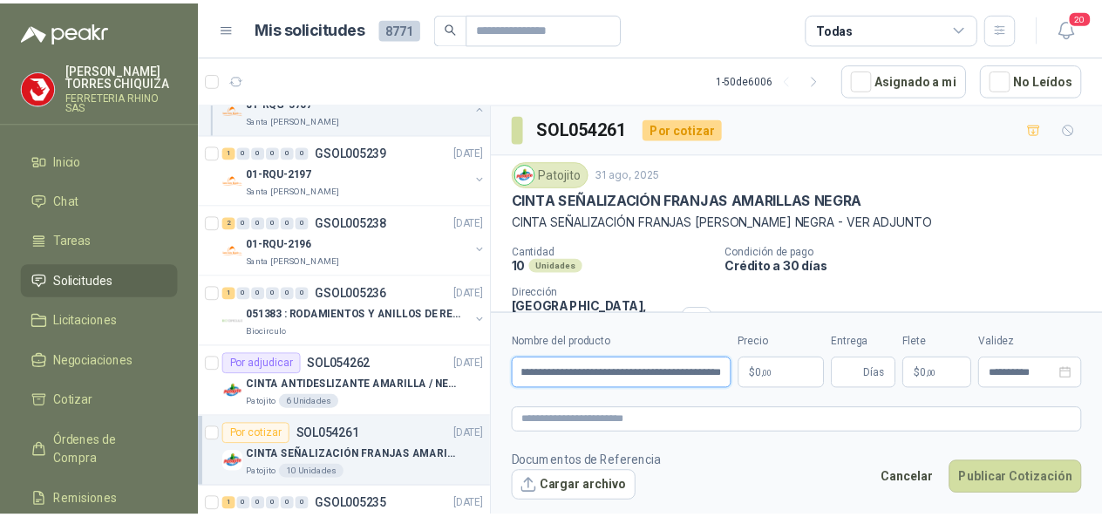
scroll to position [0, 74]
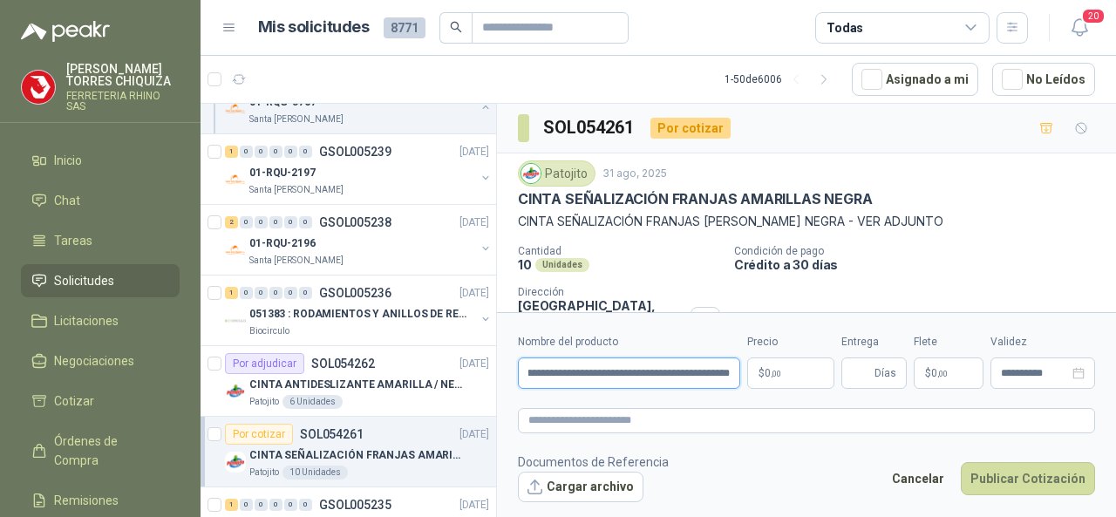
type input "**********"
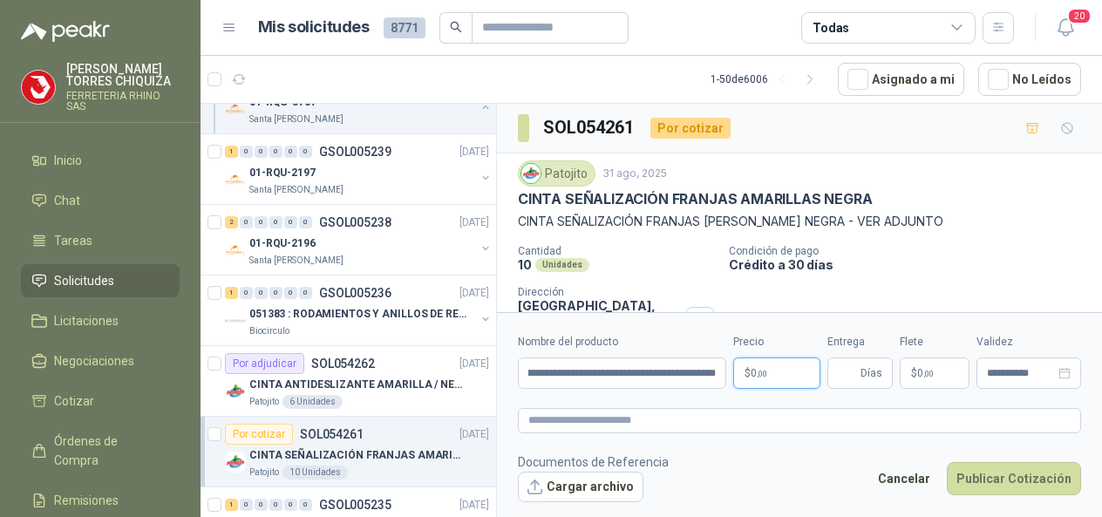
click at [804, 364] on body "[PERSON_NAME] FERRETERIA RHINO SAS Inicio Chat Tareas Solicitudes Licitaciones …" at bounding box center [551, 258] width 1102 height 517
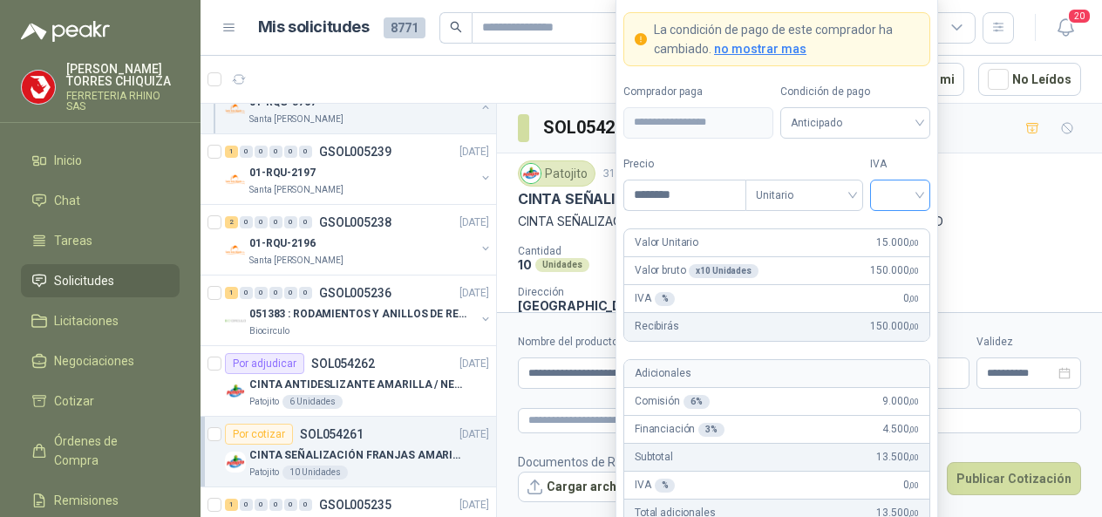
type input "********"
click at [919, 193] on input "search" at bounding box center [899, 193] width 39 height 26
click at [905, 229] on div "19%" at bounding box center [900, 233] width 32 height 19
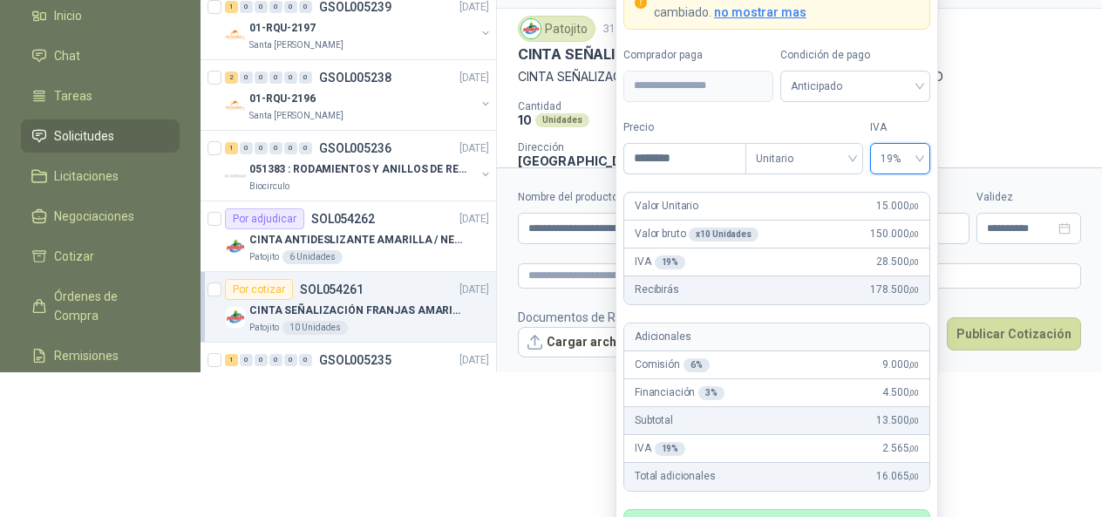
scroll to position [152, 0]
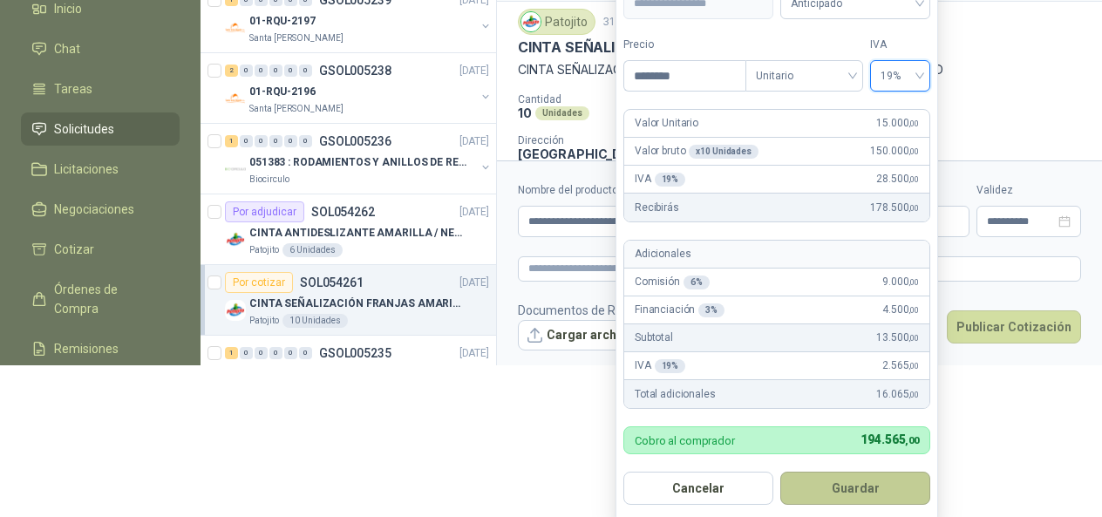
click at [865, 489] on button "Guardar" at bounding box center [855, 488] width 150 height 33
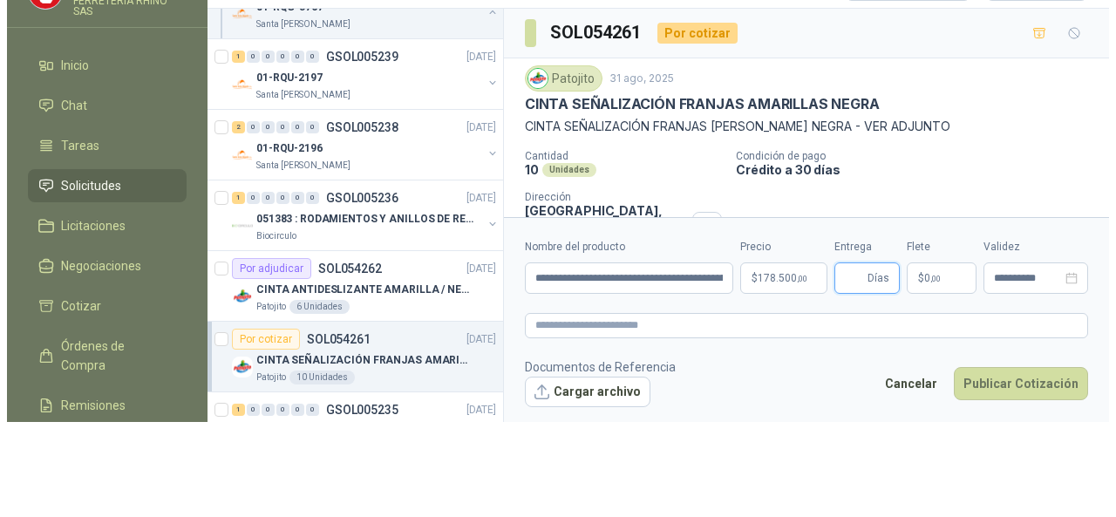
scroll to position [0, 0]
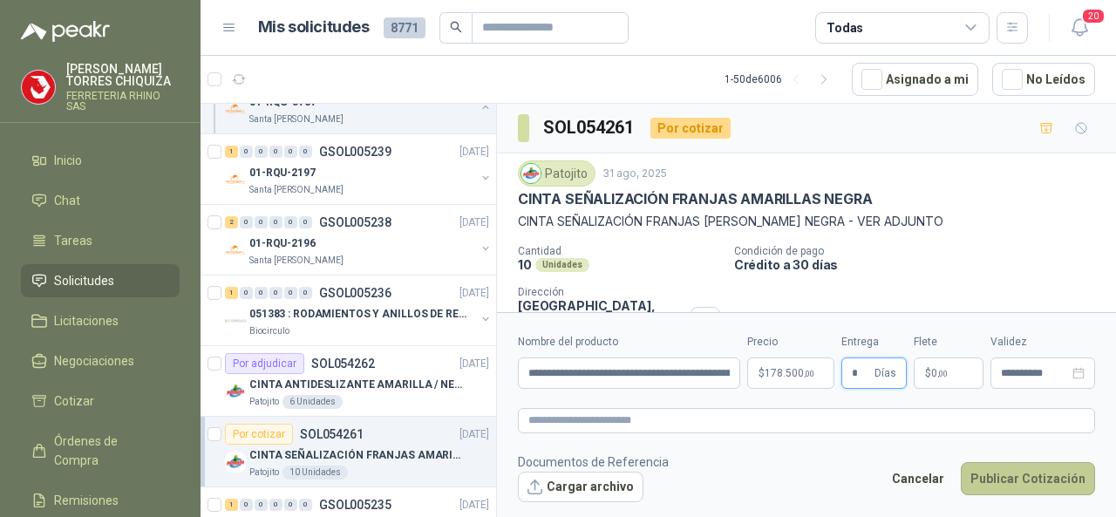
type input "*"
click at [992, 471] on button "Publicar Cotización" at bounding box center [1028, 478] width 134 height 33
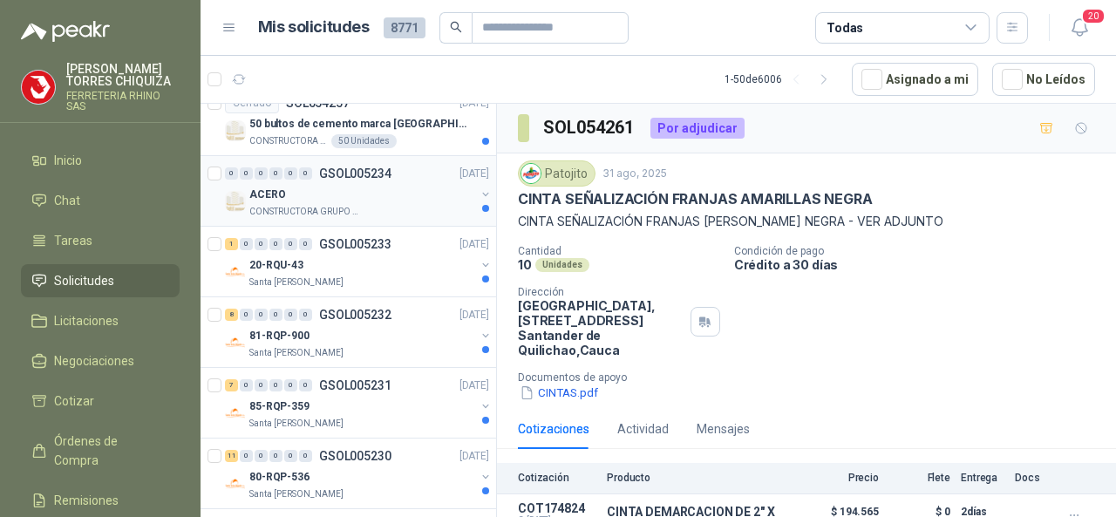
scroll to position [2964, 0]
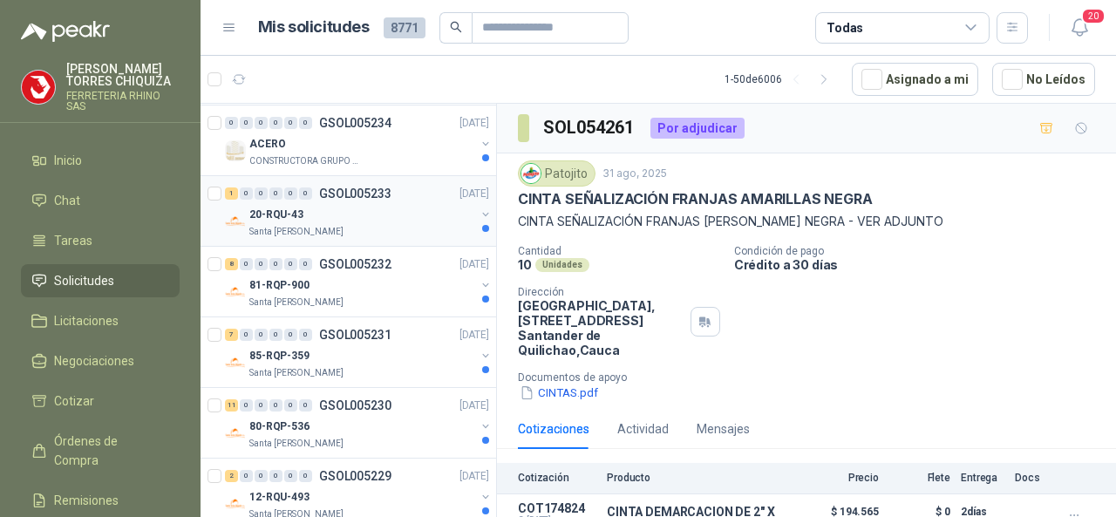
click at [336, 187] on p "GSOL005233" at bounding box center [355, 193] width 72 height 12
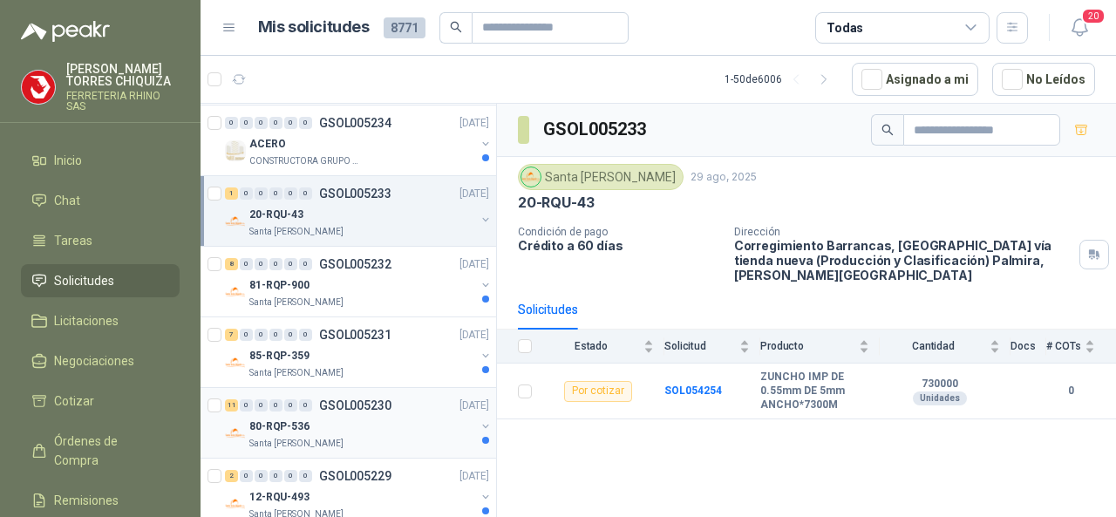
click at [361, 399] on p "GSOL005230" at bounding box center [355, 405] width 72 height 12
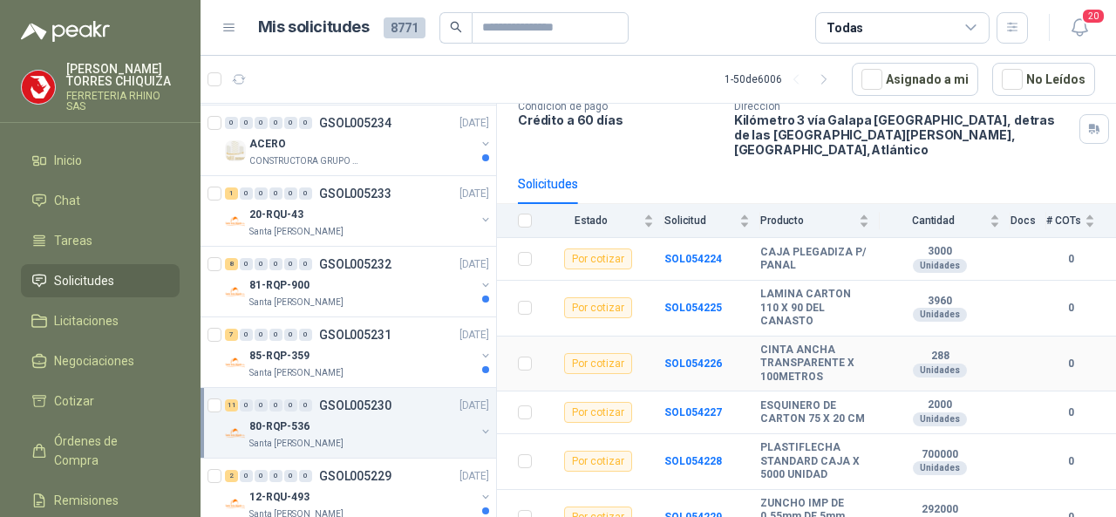
scroll to position [174, 0]
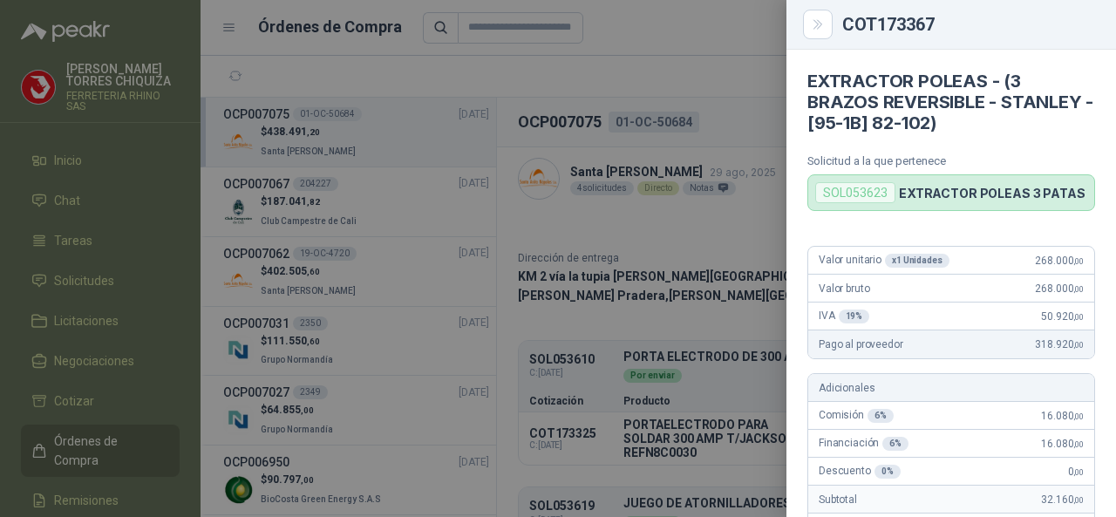
scroll to position [95, 0]
